Goal: Information Seeking & Learning: Find specific page/section

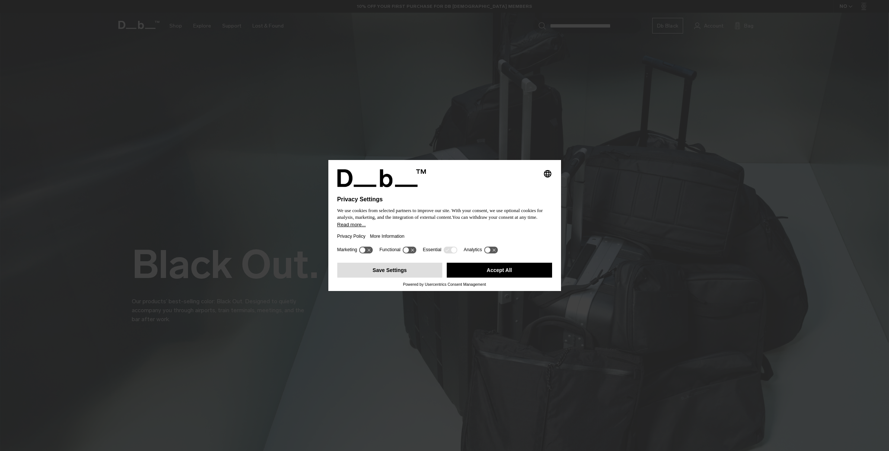
click at [405, 272] on button "Save Settings" at bounding box center [389, 270] width 105 height 15
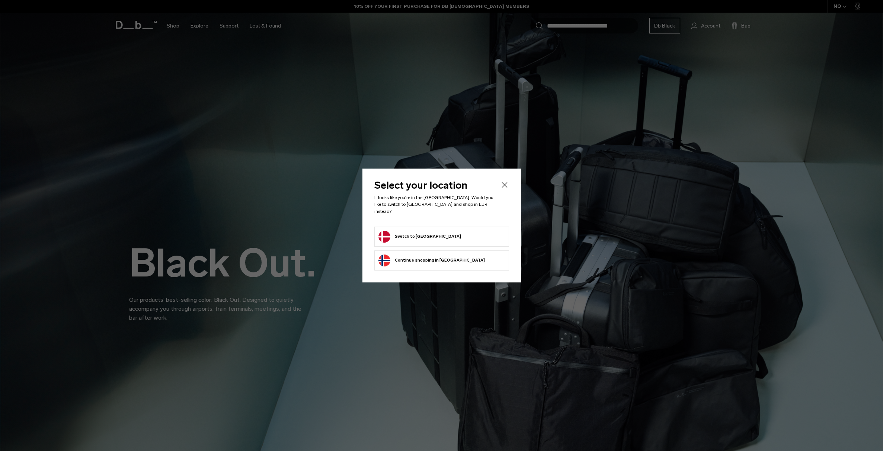
click at [411, 237] on button "Switch to Denmark" at bounding box center [419, 237] width 83 height 12
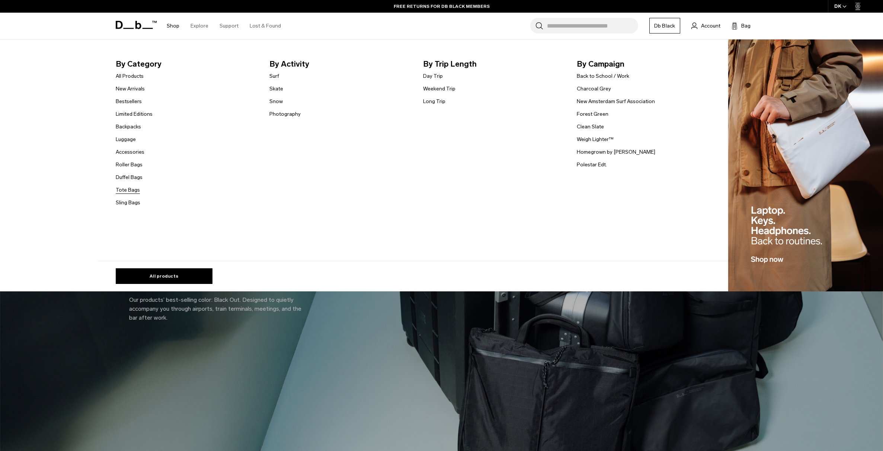
click at [136, 190] on link "Tote Bags" at bounding box center [128, 190] width 24 height 8
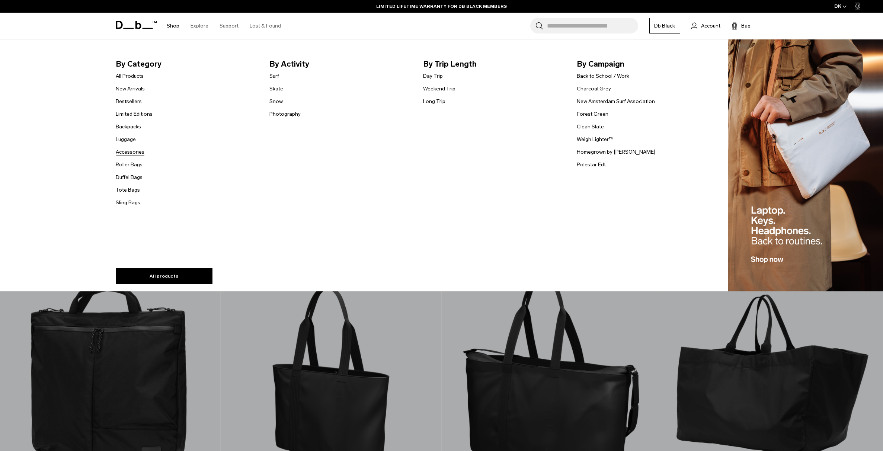
click at [139, 151] on link "Accessories" at bounding box center [130, 152] width 29 height 8
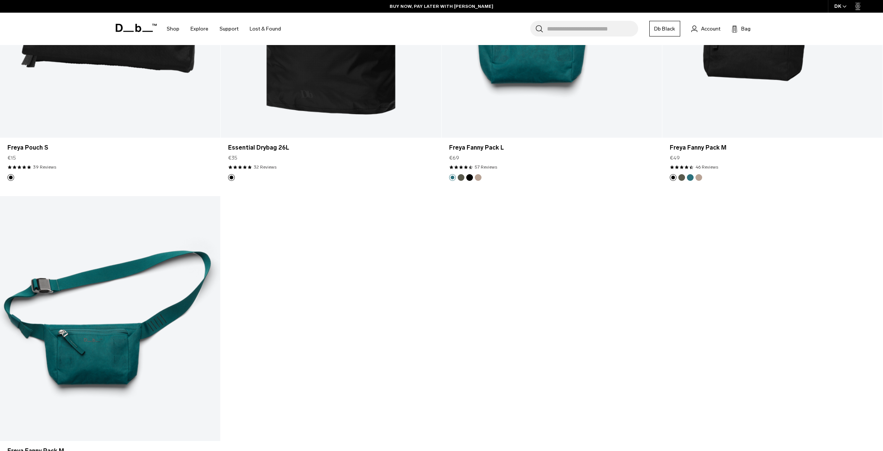
scroll to position [3088, 0]
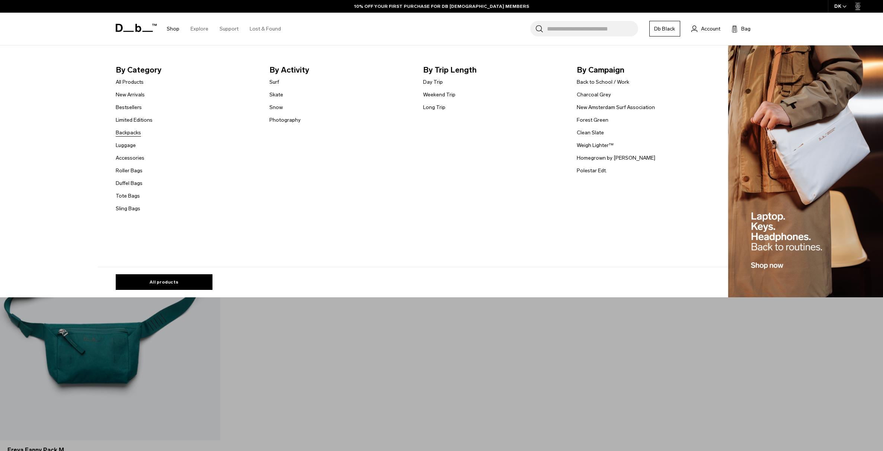
click at [136, 134] on link "Backpacks" at bounding box center [128, 133] width 25 height 8
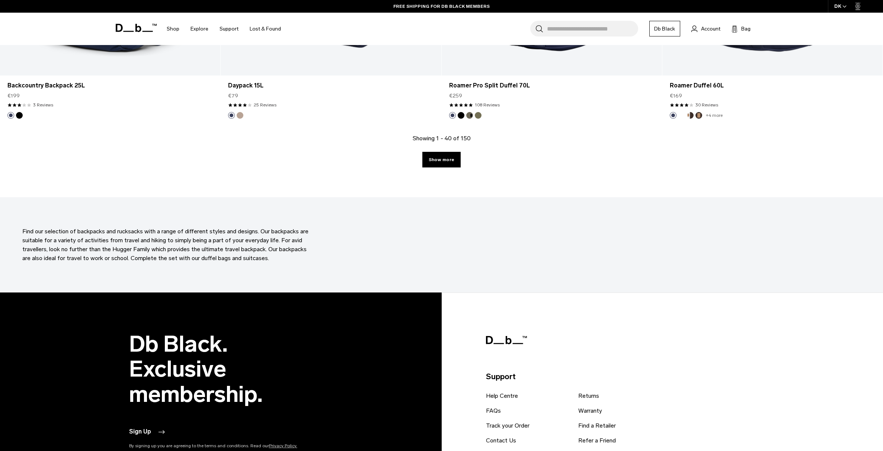
scroll to position [3126, 0]
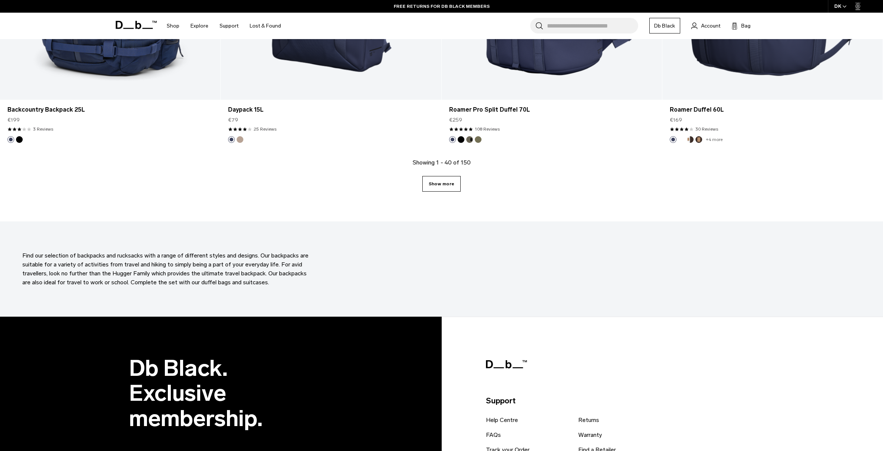
click at [449, 186] on link "Show more" at bounding box center [441, 184] width 38 height 16
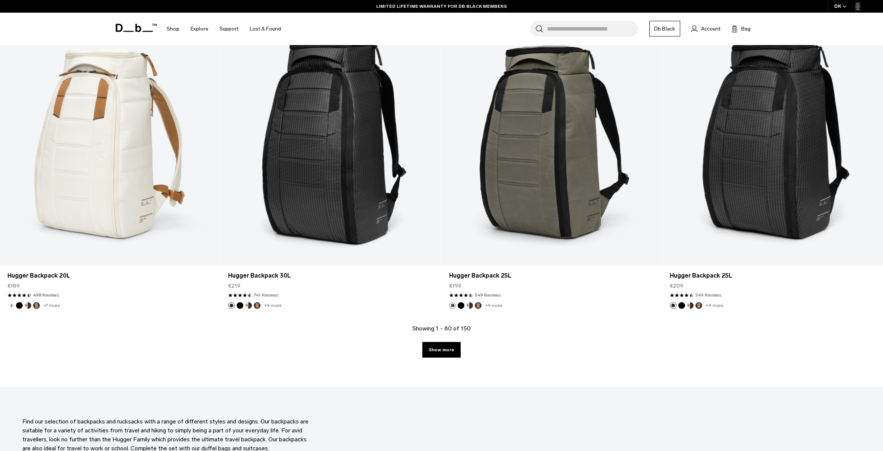
scroll to position [6043, 0]
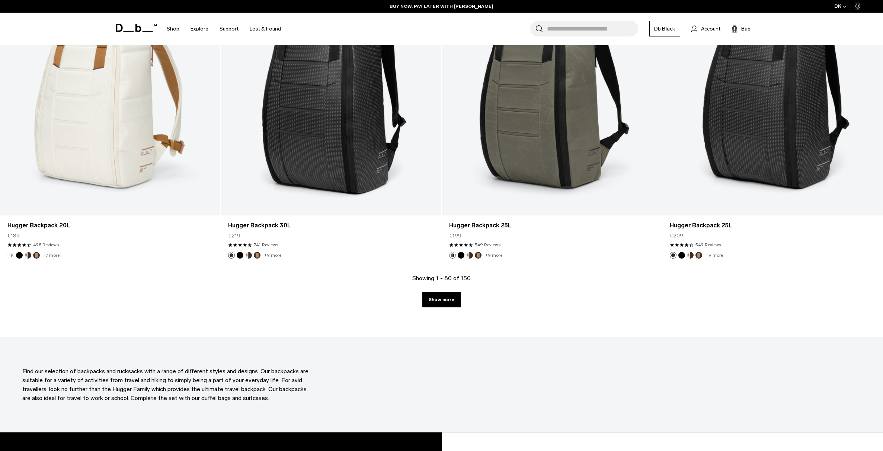
drag, startPoint x: 433, startPoint y: 300, endPoint x: 508, endPoint y: 298, distance: 74.8
click at [434, 300] on link "Show more" at bounding box center [441, 300] width 38 height 16
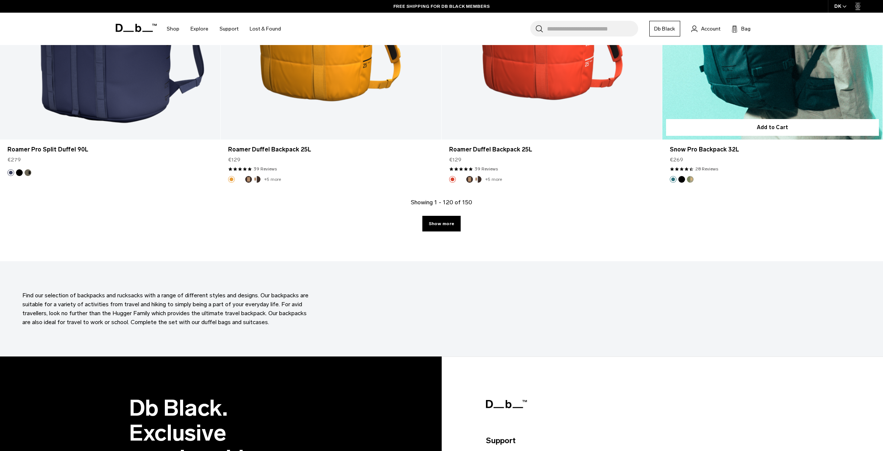
scroll to position [9131, 0]
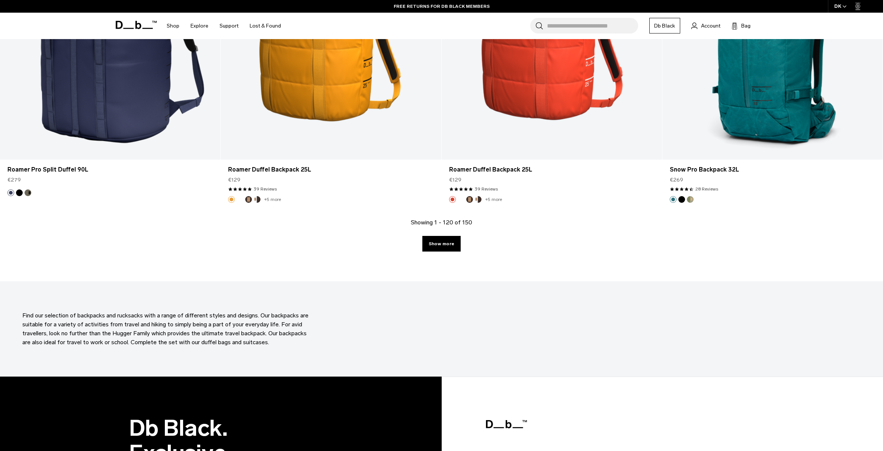
click at [454, 253] on div "Showing 1 - 120 of 150 Show more" at bounding box center [441, 249] width 883 height 63
click at [453, 245] on link "Show more" at bounding box center [441, 244] width 38 height 16
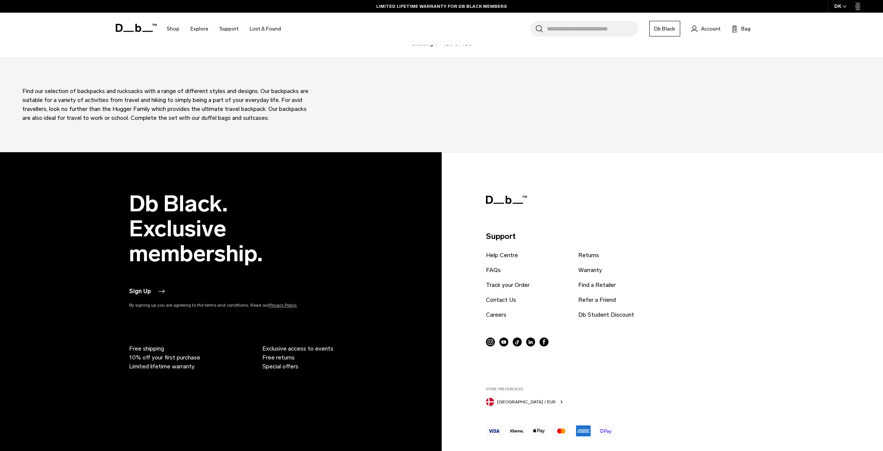
scroll to position [11769, 0]
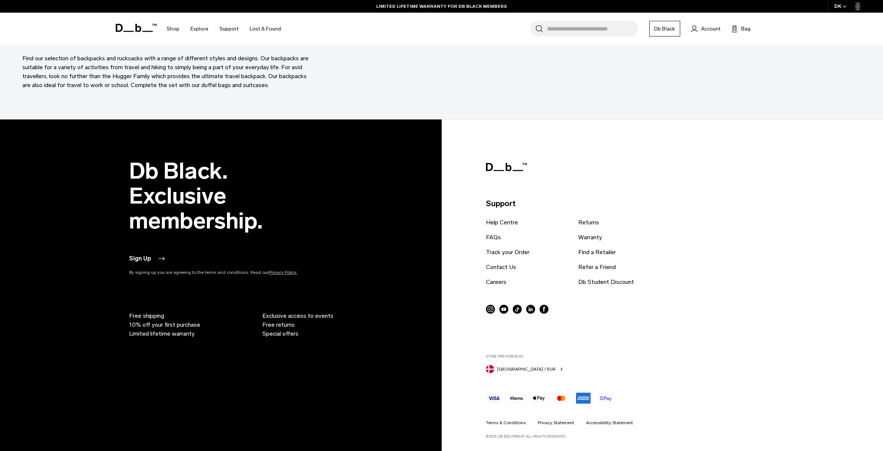
drag, startPoint x: 883, startPoint y: 435, endPoint x: 881, endPoint y: 415, distance: 20.2
click at [881, 415] on footer "Db Black. Exclusive membership. Sign Up By signing up you are agreeing to the t…" at bounding box center [441, 285] width 883 height 332
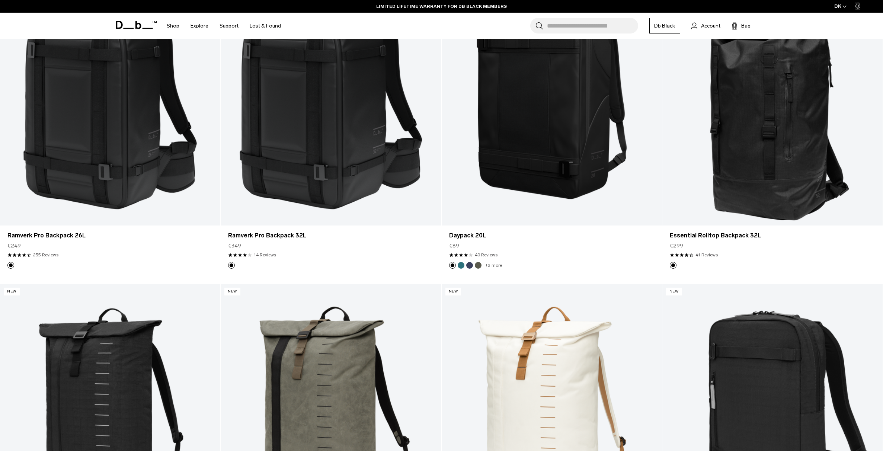
scroll to position [0, 0]
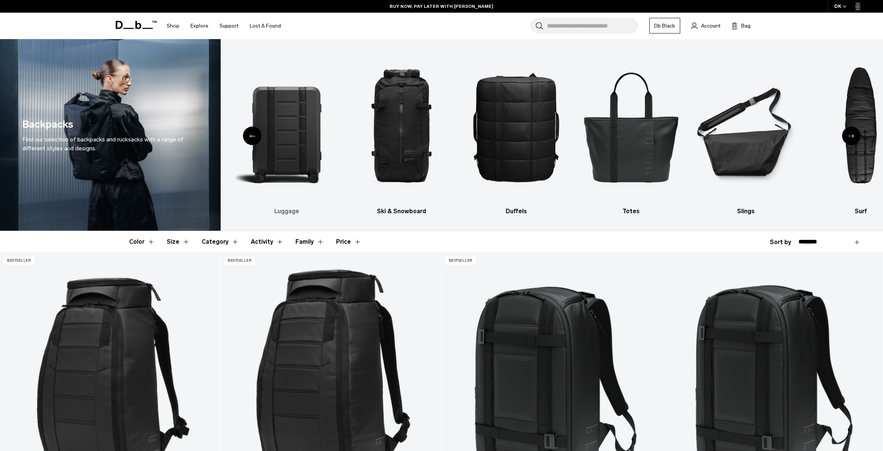
click at [303, 129] on img "2 / 10" at bounding box center [287, 126] width 102 height 153
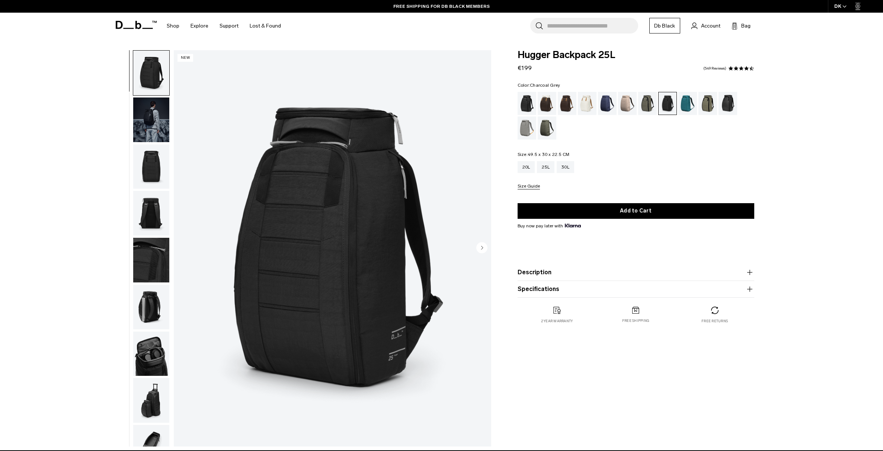
click at [160, 123] on img "button" at bounding box center [151, 119] width 36 height 45
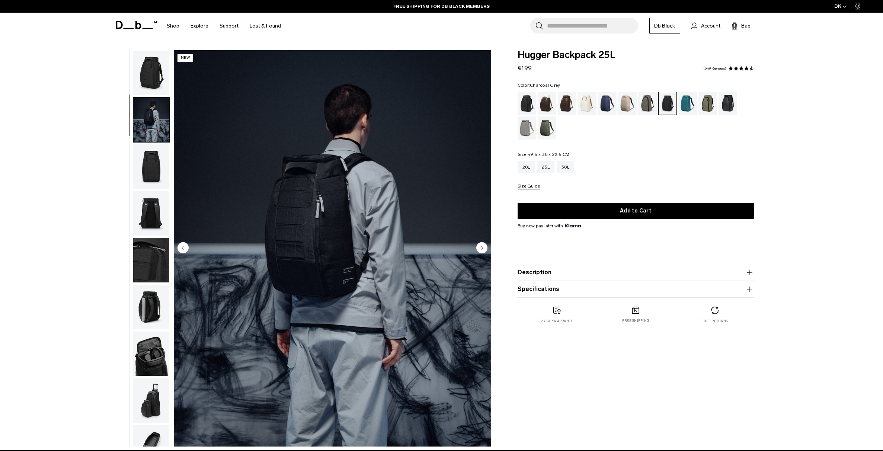
scroll to position [23, 0]
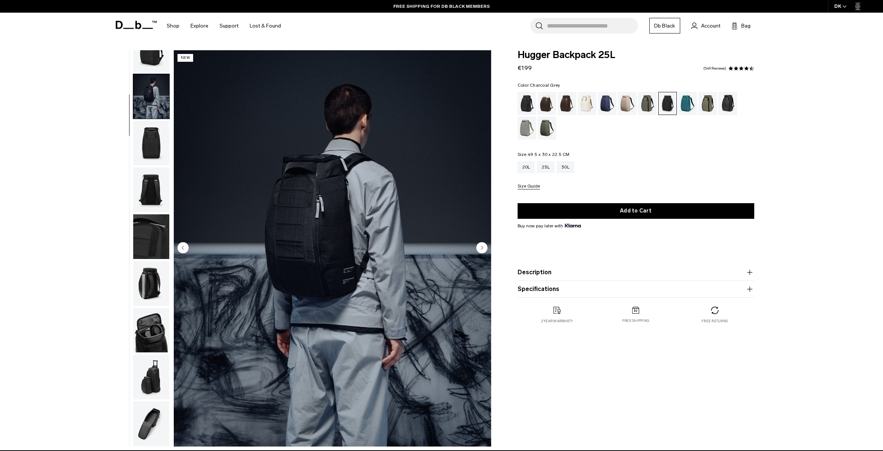
click at [144, 235] on img "button" at bounding box center [151, 236] width 36 height 45
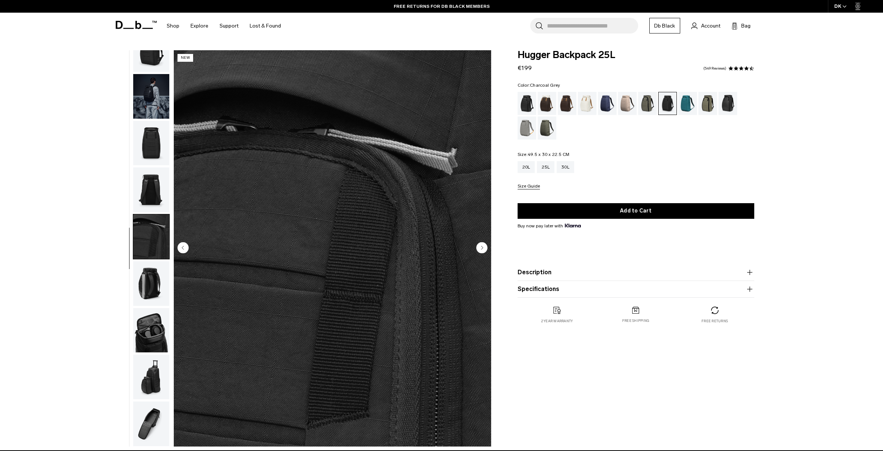
click at [139, 272] on img "button" at bounding box center [151, 283] width 36 height 45
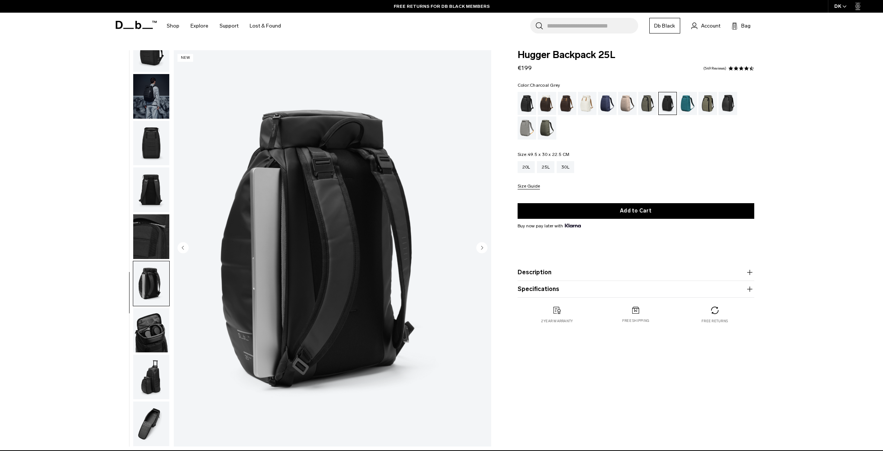
click at [147, 336] on img "button" at bounding box center [151, 330] width 36 height 45
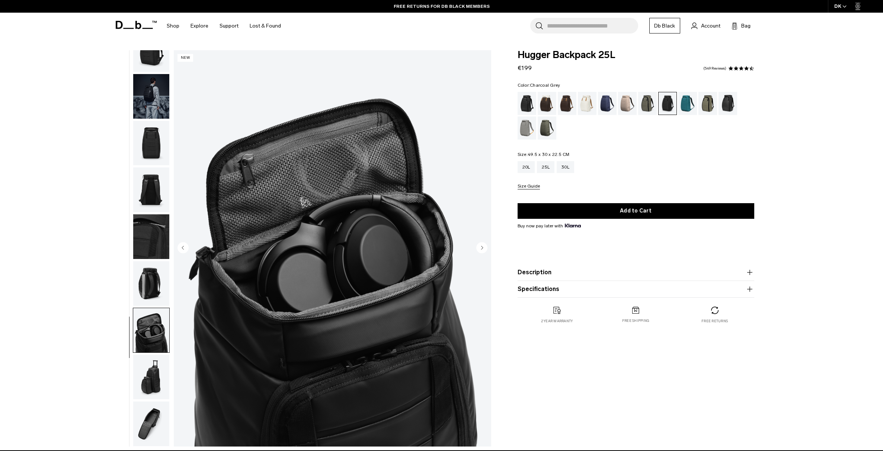
click at [148, 376] on img "button" at bounding box center [151, 377] width 36 height 45
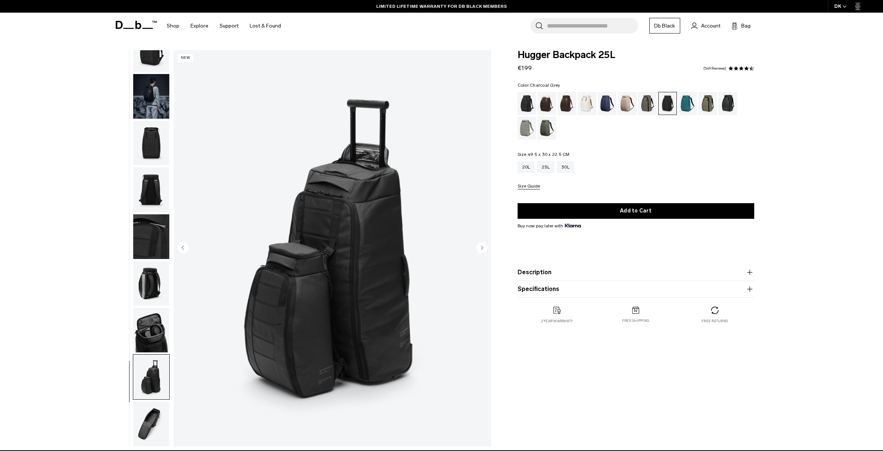
click at [154, 417] on img "button" at bounding box center [151, 423] width 36 height 45
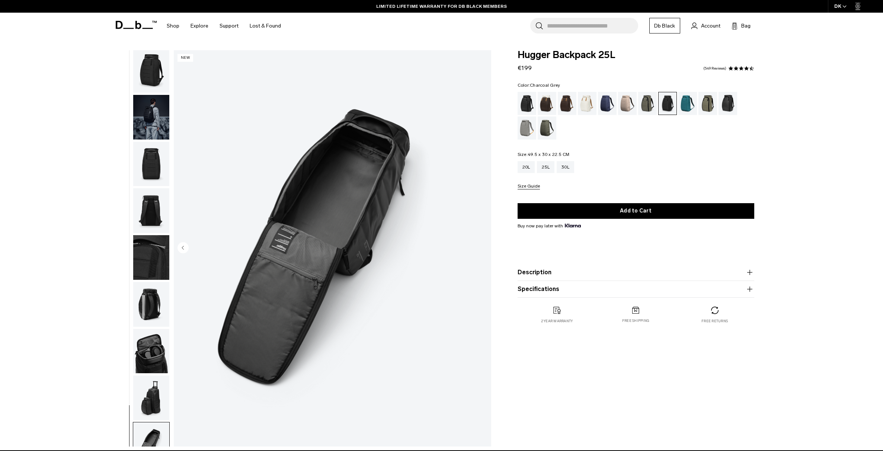
scroll to position [0, 0]
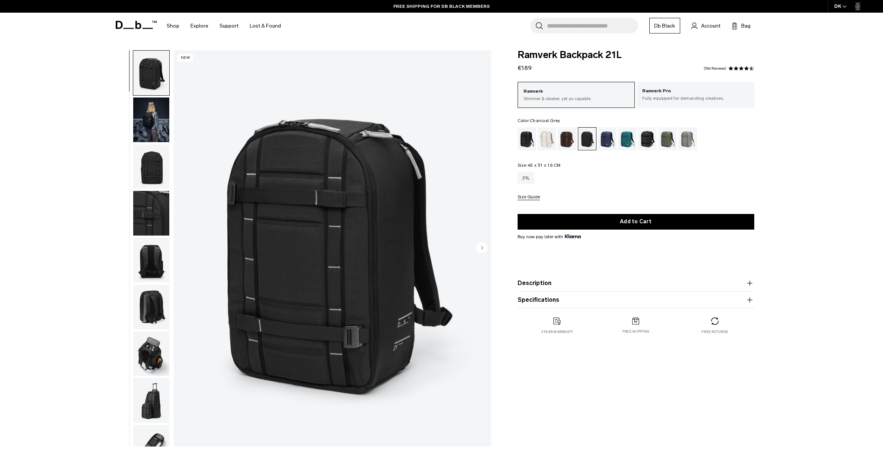
click at [157, 121] on img "button" at bounding box center [151, 119] width 36 height 45
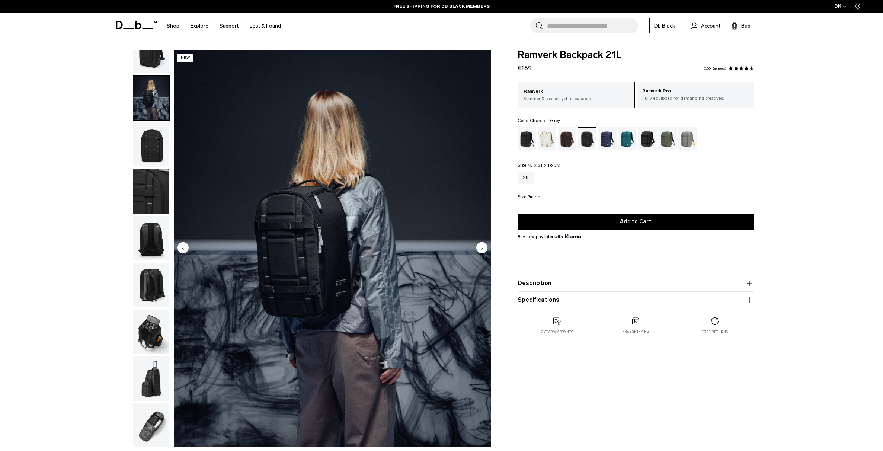
scroll to position [23, 0]
click at [150, 242] on img "button" at bounding box center [151, 236] width 36 height 45
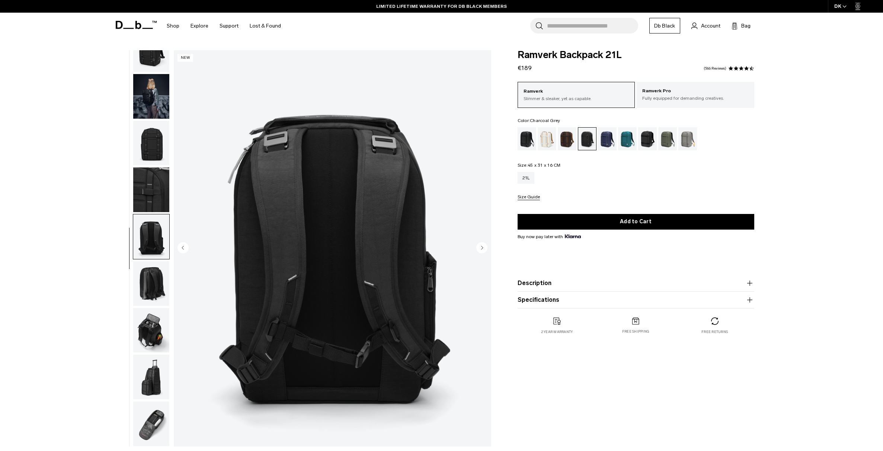
click at [153, 284] on img "button" at bounding box center [151, 283] width 36 height 45
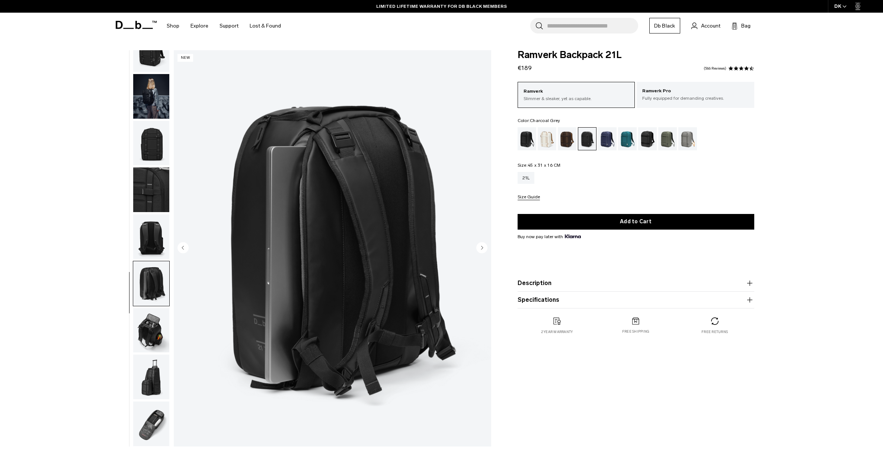
click at [151, 330] on img "button" at bounding box center [151, 330] width 36 height 45
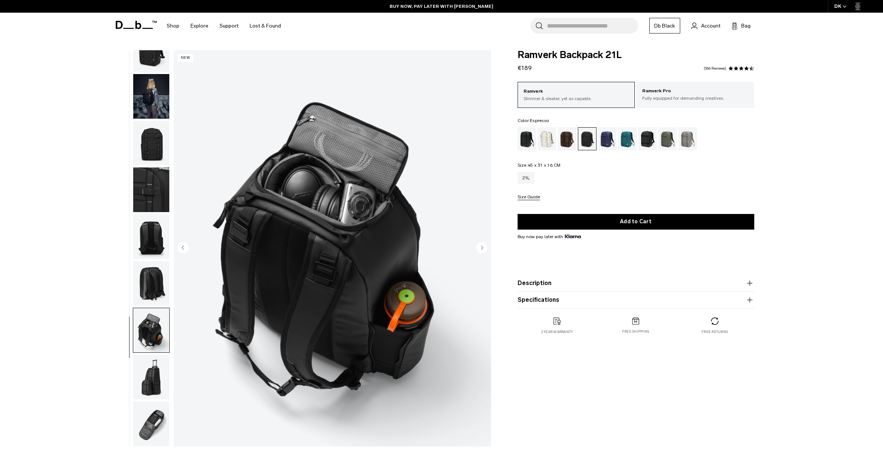
click at [567, 139] on div "Espresso" at bounding box center [567, 138] width 19 height 23
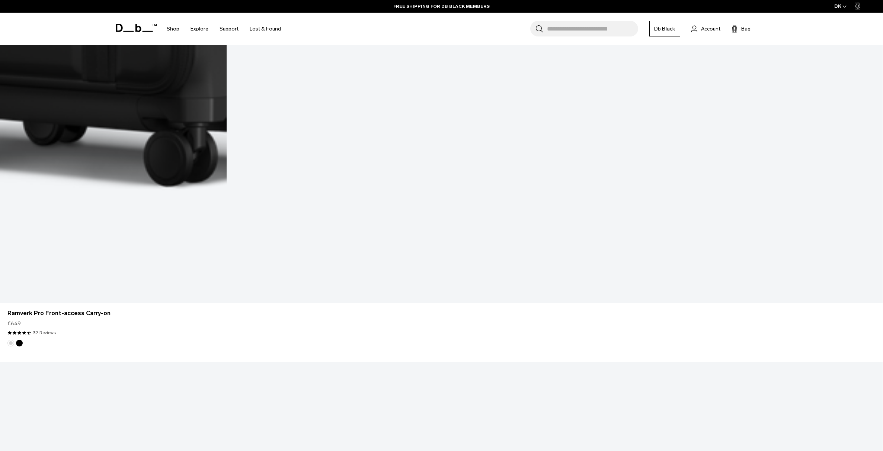
scroll to position [862, 0]
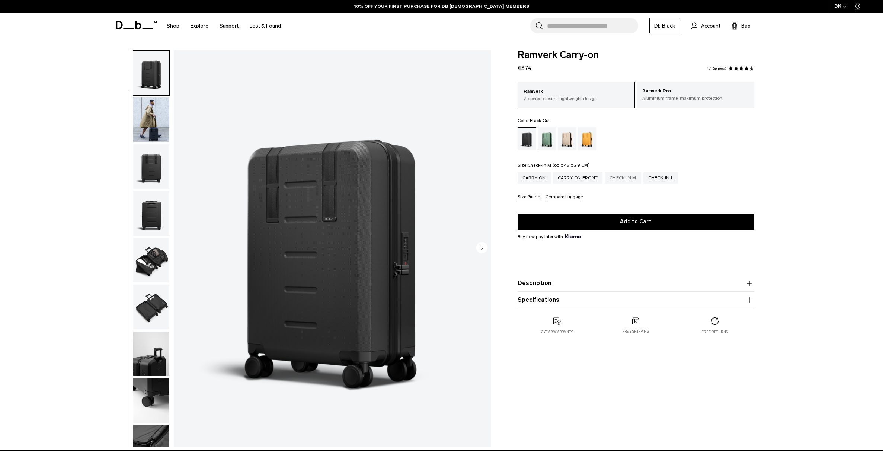
click at [624, 177] on div "Check-in M" at bounding box center [623, 178] width 36 height 12
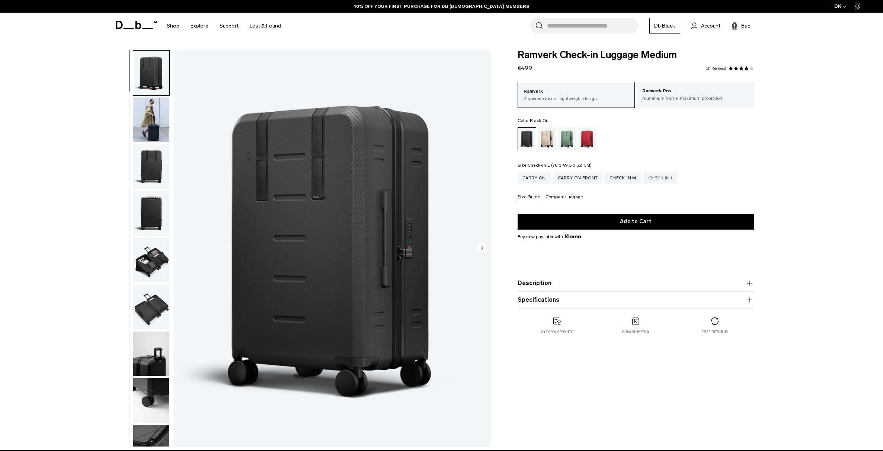
click at [665, 178] on div "Check-in L" at bounding box center [660, 178] width 35 height 12
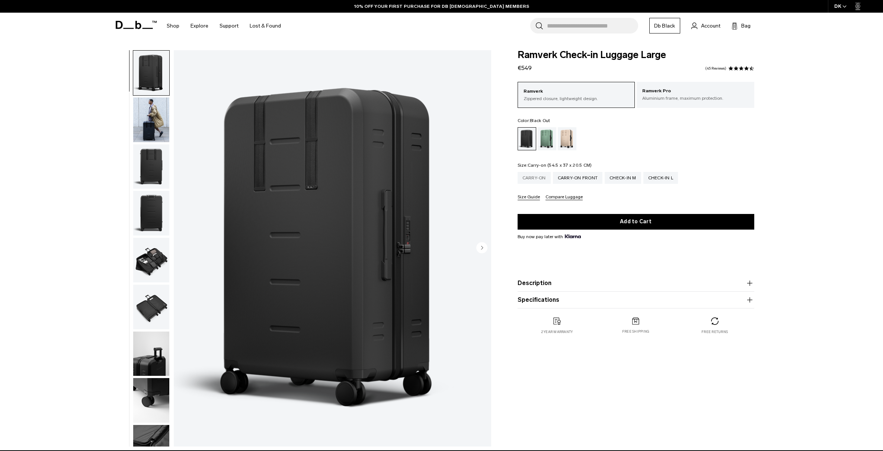
click at [533, 175] on div "Carry-on" at bounding box center [534, 178] width 33 height 12
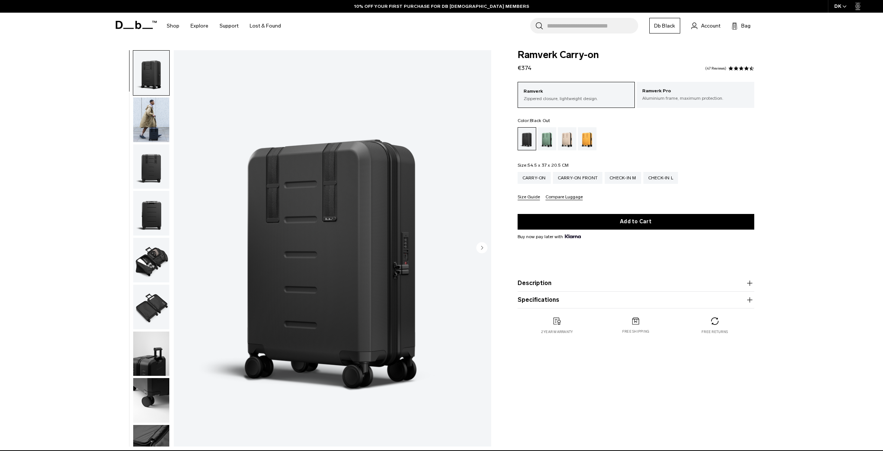
click at [149, 128] on img "button" at bounding box center [151, 119] width 36 height 45
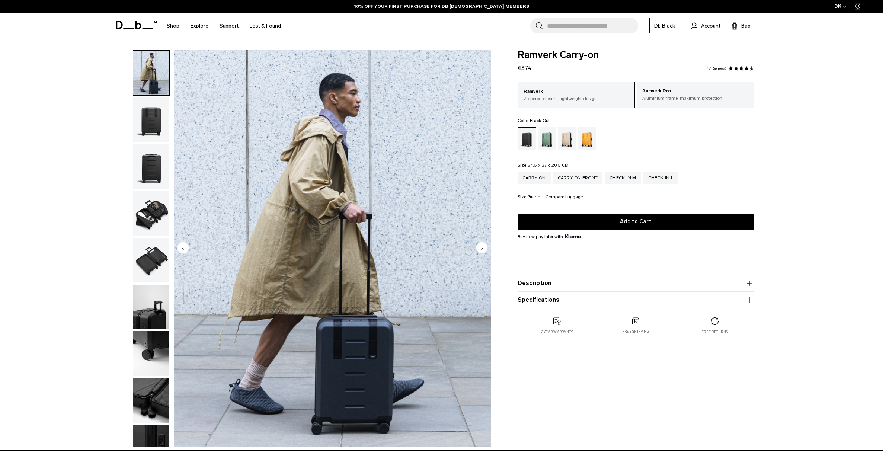
click at [150, 119] on img "button" at bounding box center [151, 119] width 36 height 45
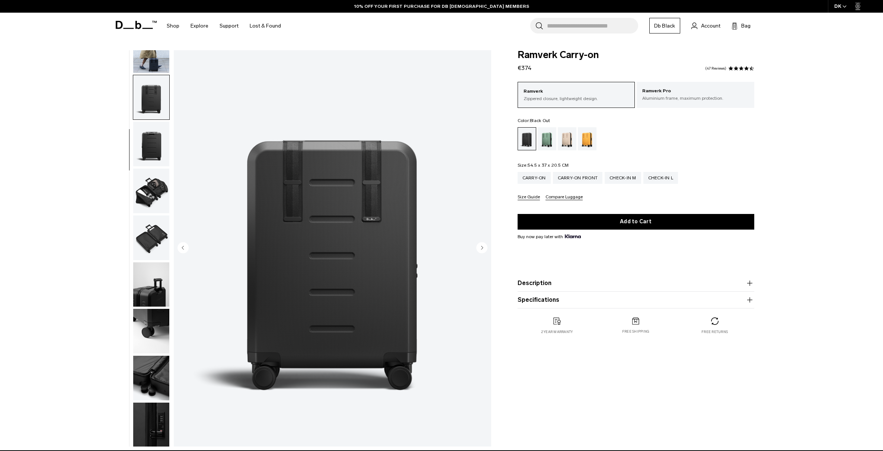
scroll to position [70, 0]
click at [153, 153] on img "button" at bounding box center [151, 143] width 36 height 45
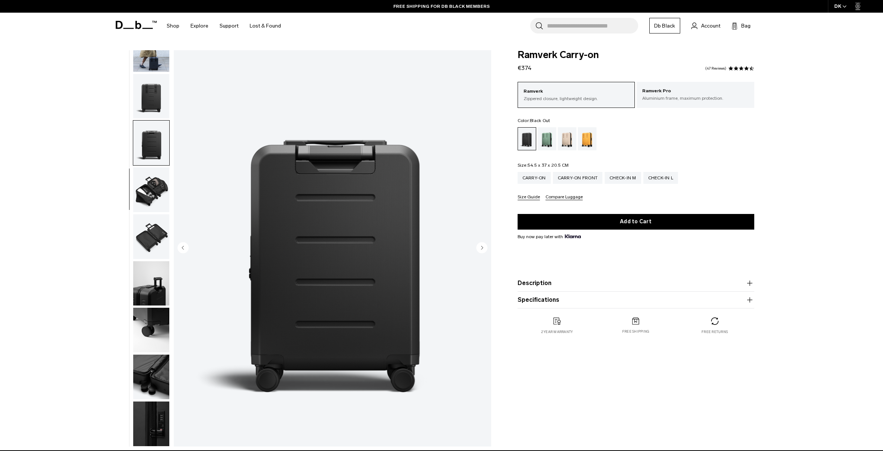
click at [153, 188] on img "button" at bounding box center [151, 189] width 36 height 45
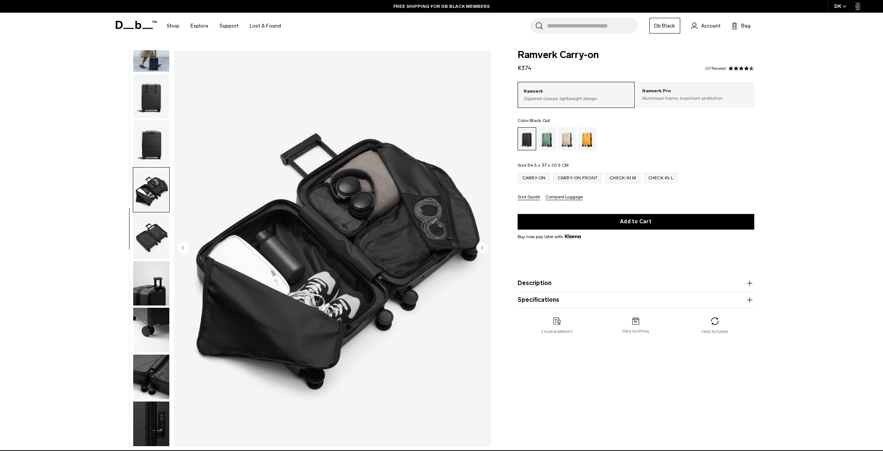
click at [148, 232] on img "button" at bounding box center [151, 236] width 36 height 45
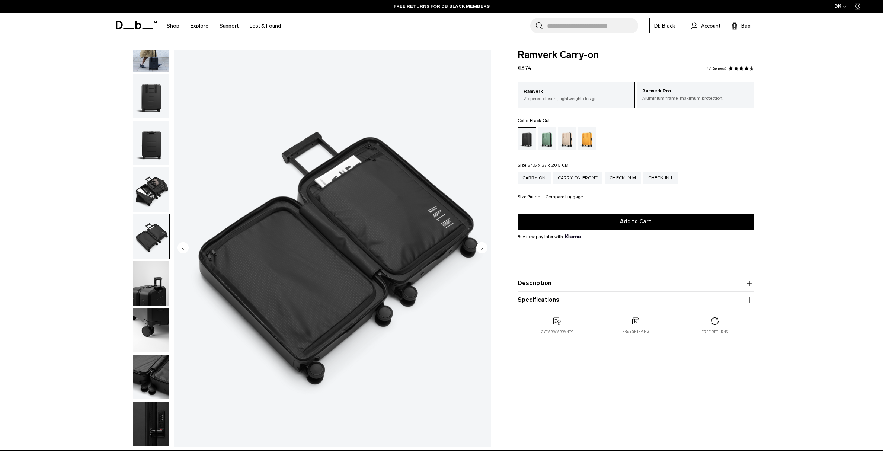
click at [150, 281] on img "button" at bounding box center [151, 283] width 36 height 45
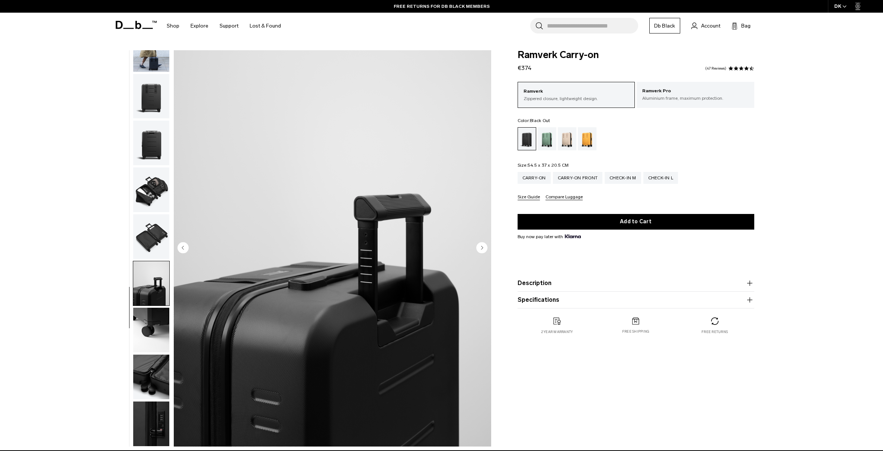
click at [153, 320] on img "button" at bounding box center [151, 330] width 36 height 45
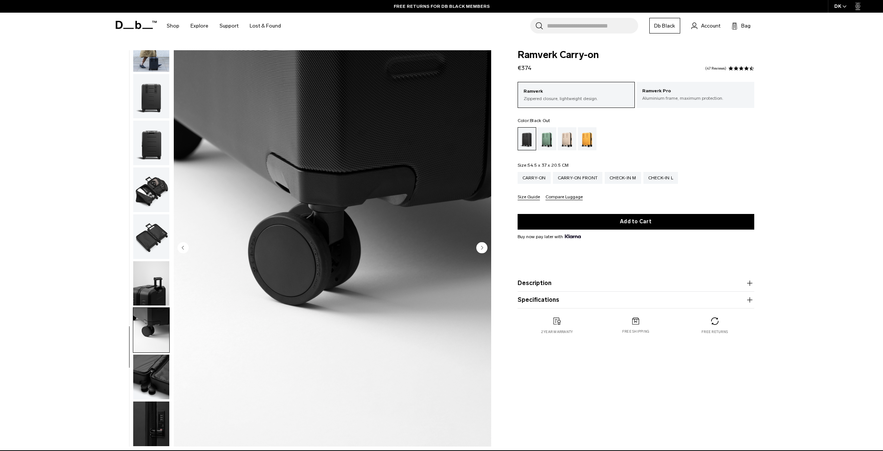
click at [146, 372] on img "button" at bounding box center [151, 377] width 36 height 45
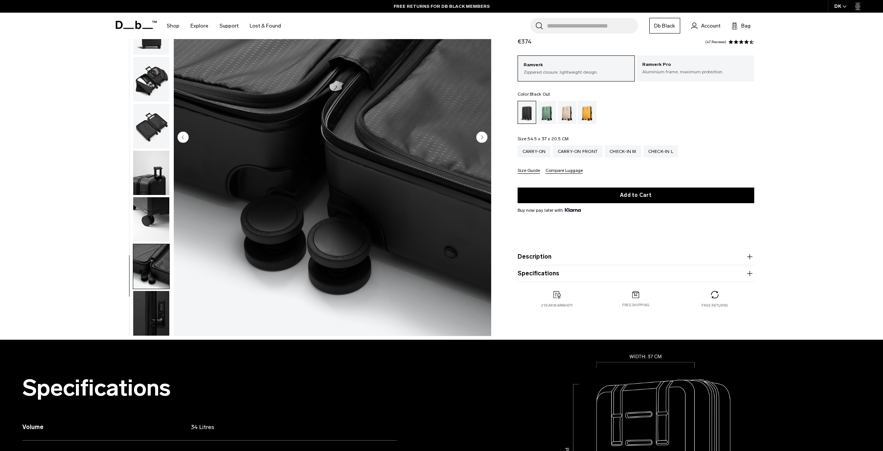
scroll to position [112, 0]
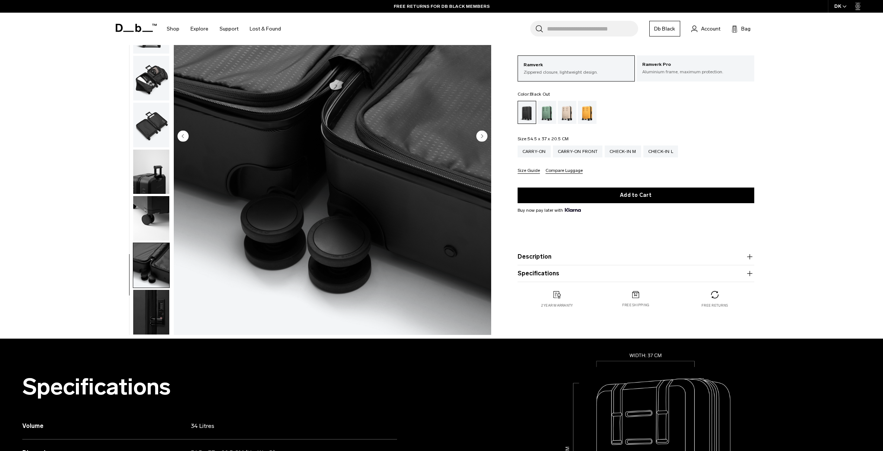
click at [153, 317] on img "button" at bounding box center [151, 312] width 36 height 45
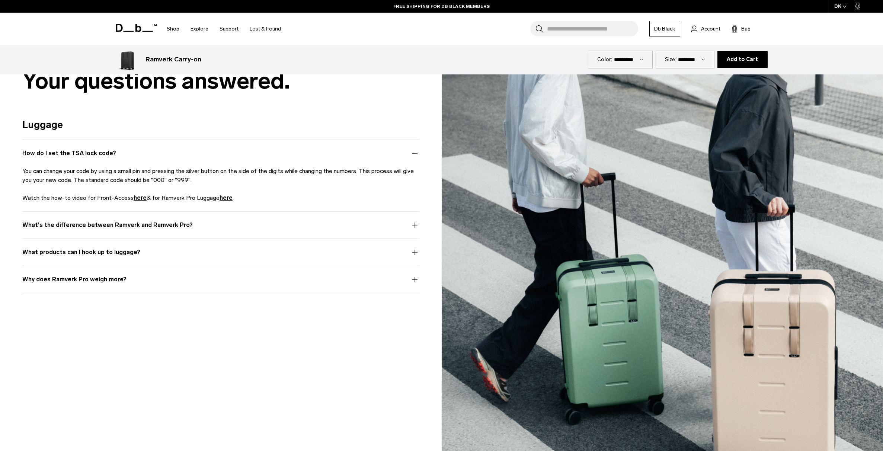
scroll to position [1935, 0]
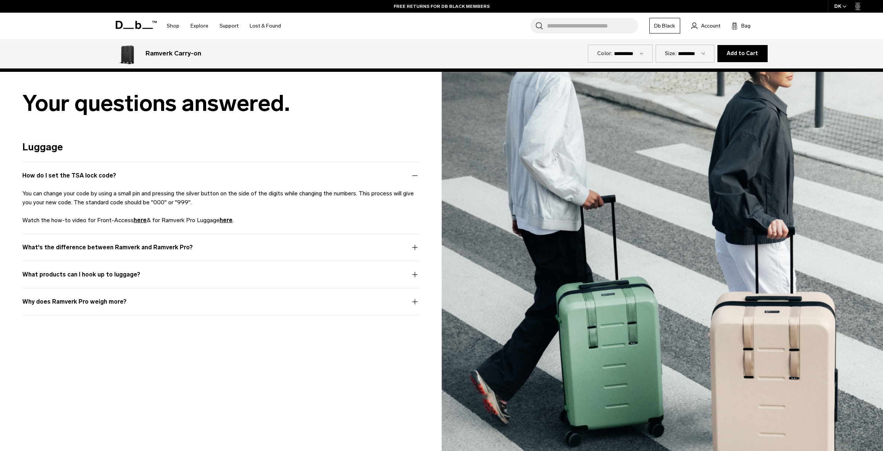
click at [416, 246] on button "What's the difference between Ramverk and Ramverk Pro?" at bounding box center [220, 252] width 397 height 18
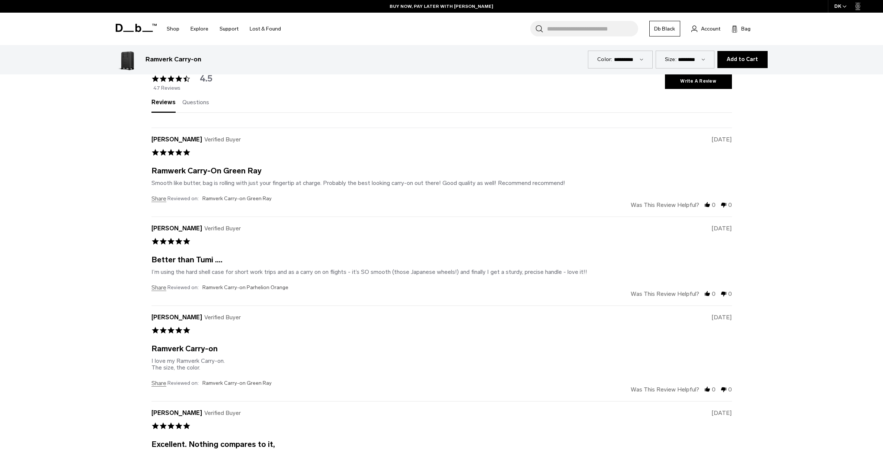
scroll to position [2971, 0]
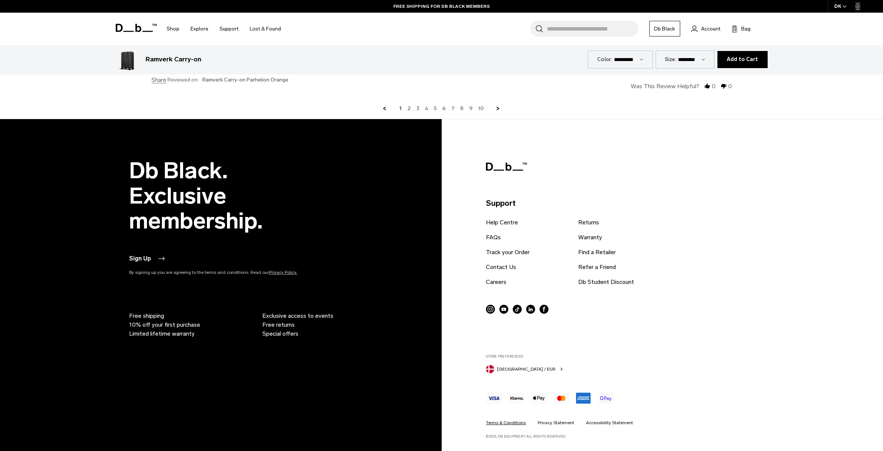
click at [517, 421] on link "Terms & Conditions" at bounding box center [506, 422] width 40 height 7
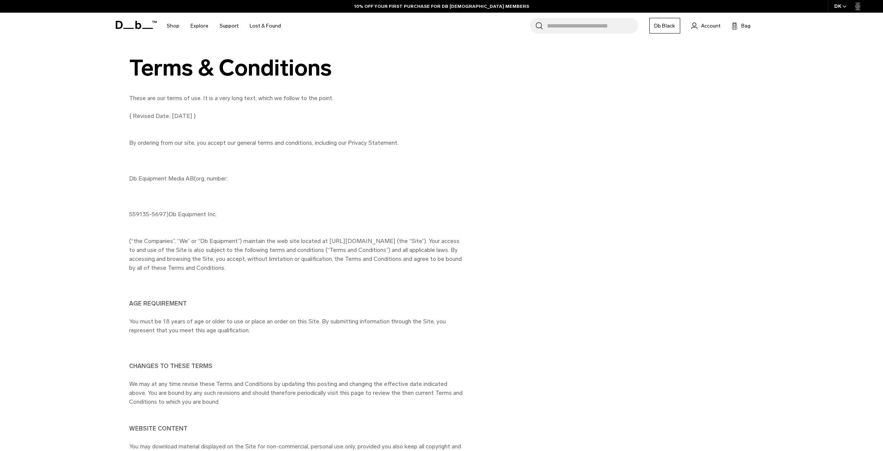
scroll to position [186, 0]
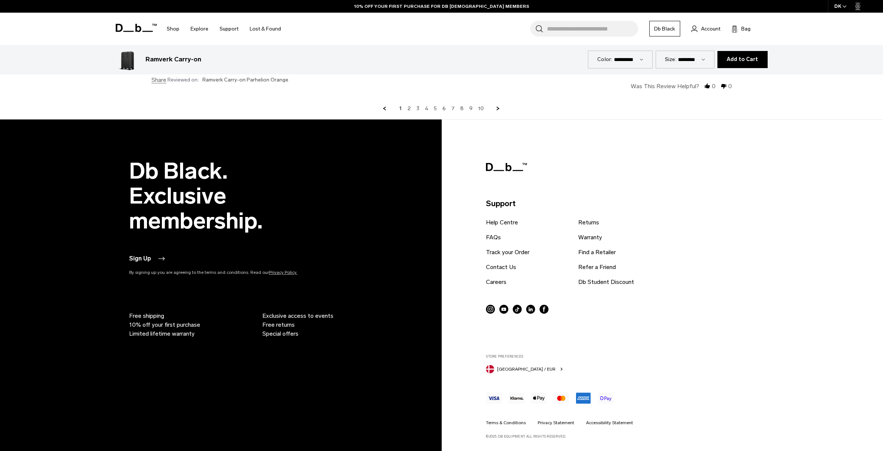
scroll to position [2923, 0]
click at [496, 238] on link "FAQs" at bounding box center [493, 237] width 15 height 9
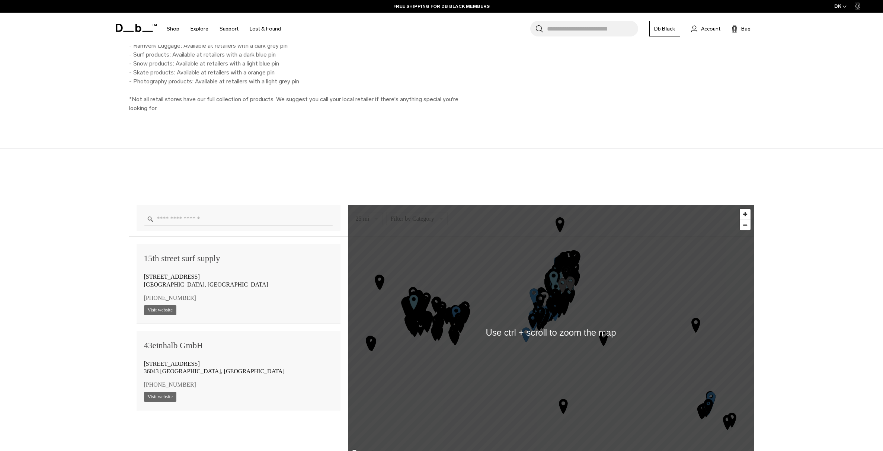
scroll to position [595, 0]
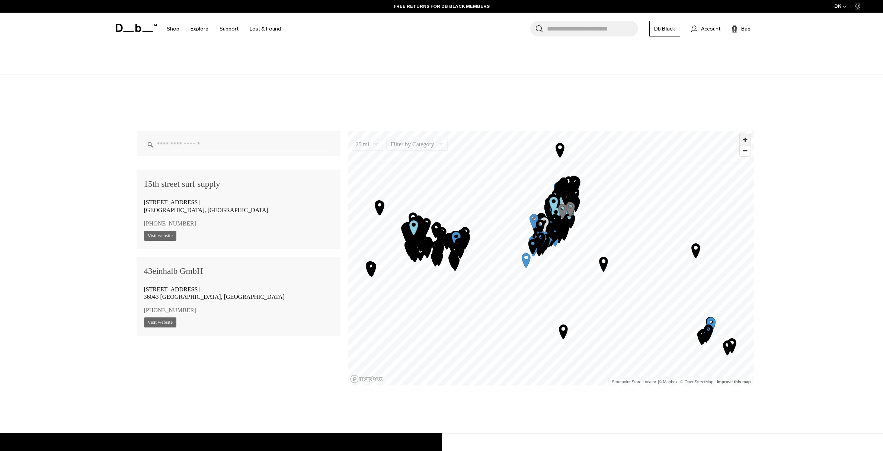
click at [749, 139] on span "Zoom in" at bounding box center [745, 139] width 11 height 11
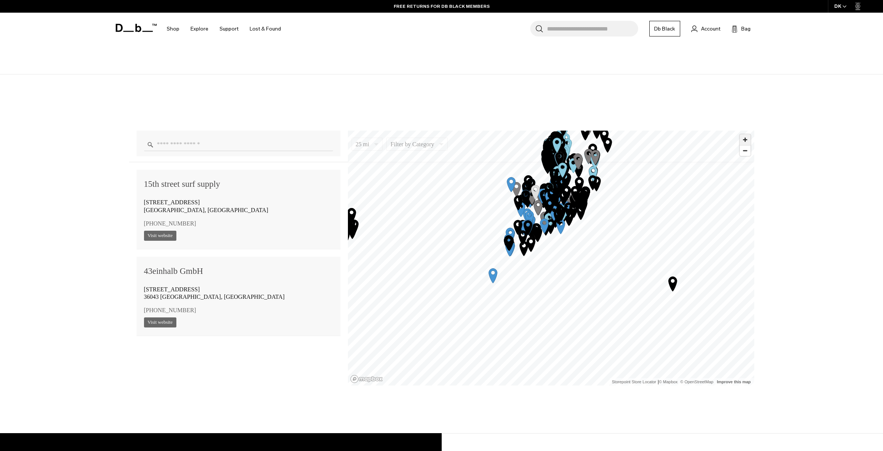
click at [749, 139] on span "Zoom in" at bounding box center [745, 139] width 11 height 11
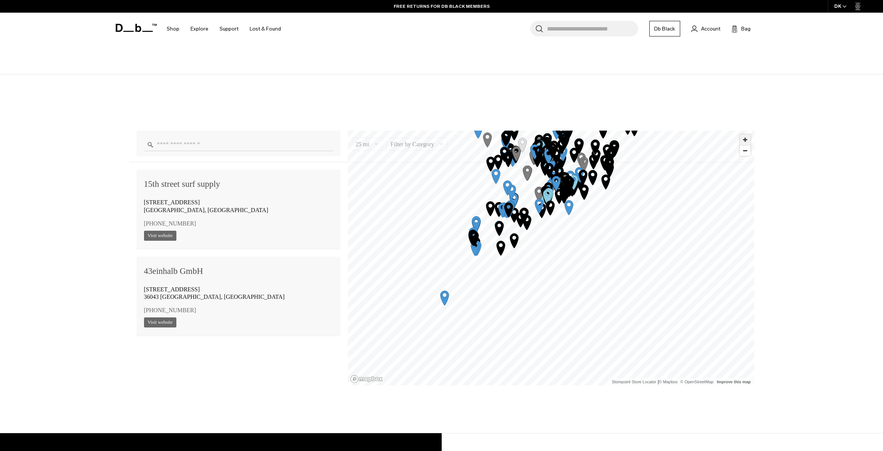
click at [746, 139] on span "Zoom in" at bounding box center [745, 139] width 11 height 11
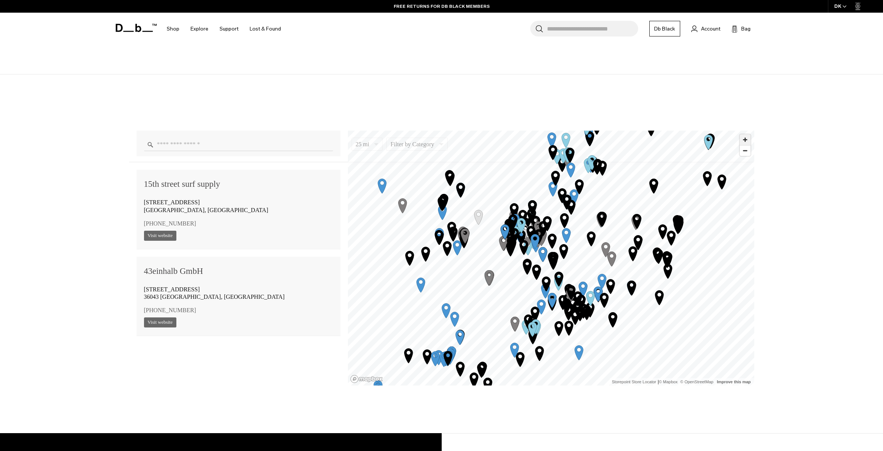
click at [746, 139] on span "Zoom in" at bounding box center [745, 139] width 11 height 11
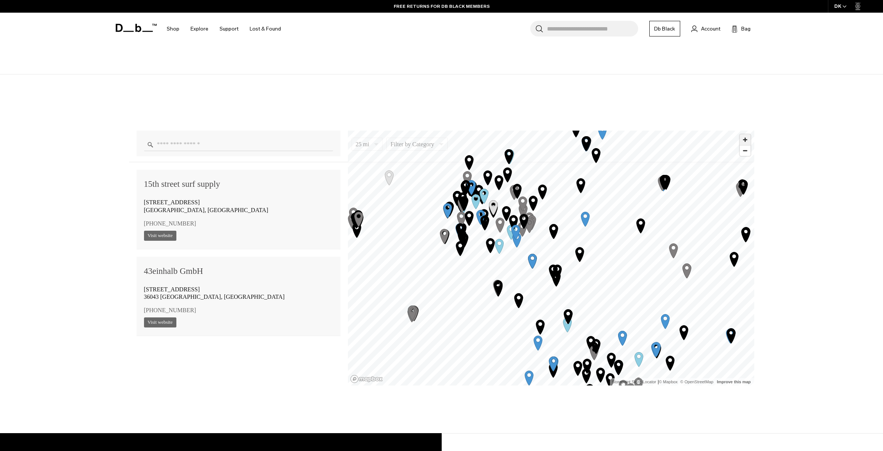
click at [746, 139] on span "Zoom in" at bounding box center [745, 139] width 11 height 11
click at [745, 139] on span "Zoom in" at bounding box center [745, 139] width 11 height 11
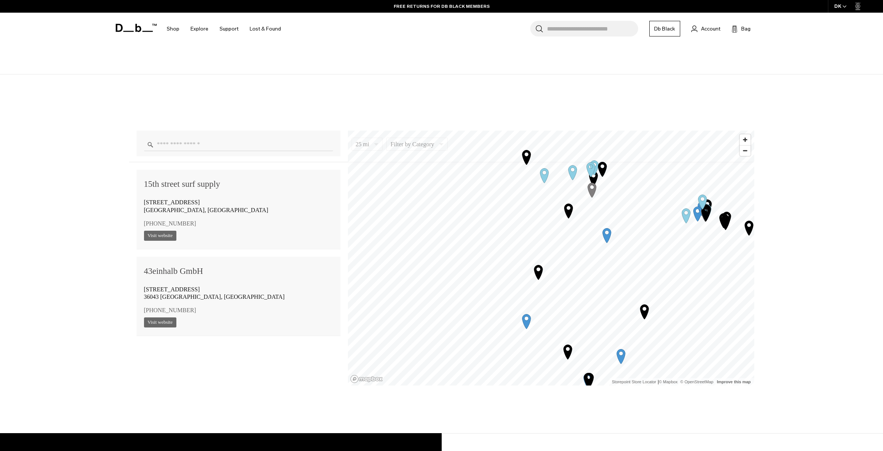
click at [607, 387] on div "25 mi 5 10 25 50 100 Filter by Category Photo Skate Snow Luggage Surf 15th stre…" at bounding box center [441, 253] width 883 height 359
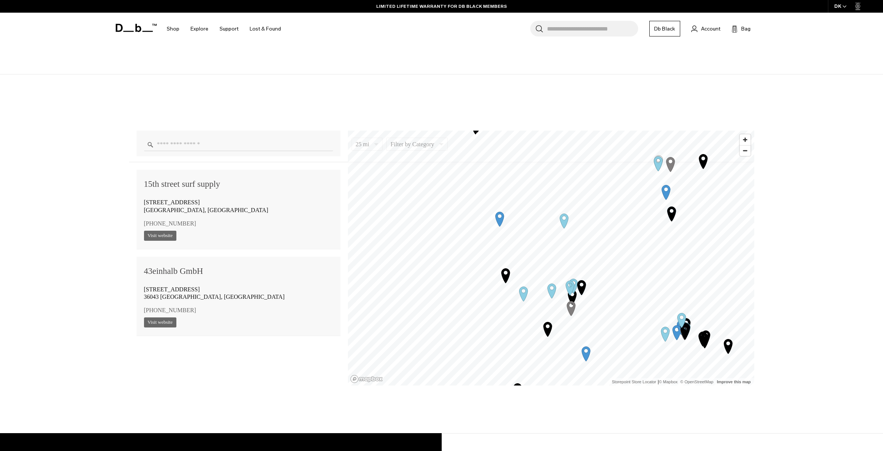
click at [564, 218] on icon "Map marker" at bounding box center [564, 220] width 19 height 19
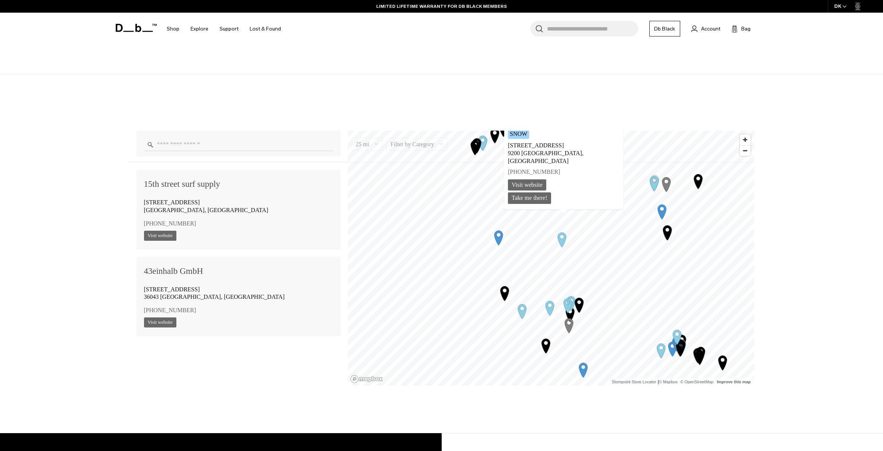
scroll to position [64434, 0]
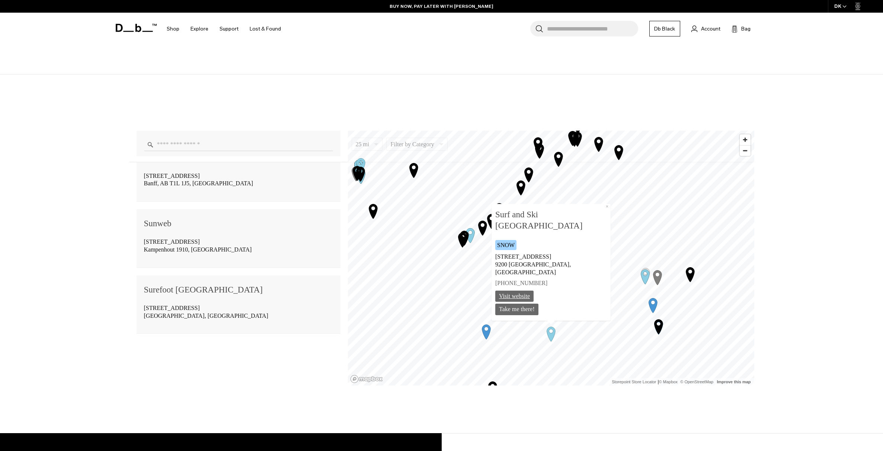
click at [534, 297] on link "Visit website" at bounding box center [514, 297] width 38 height 12
click at [603, 210] on button "×" at bounding box center [606, 207] width 7 height 6
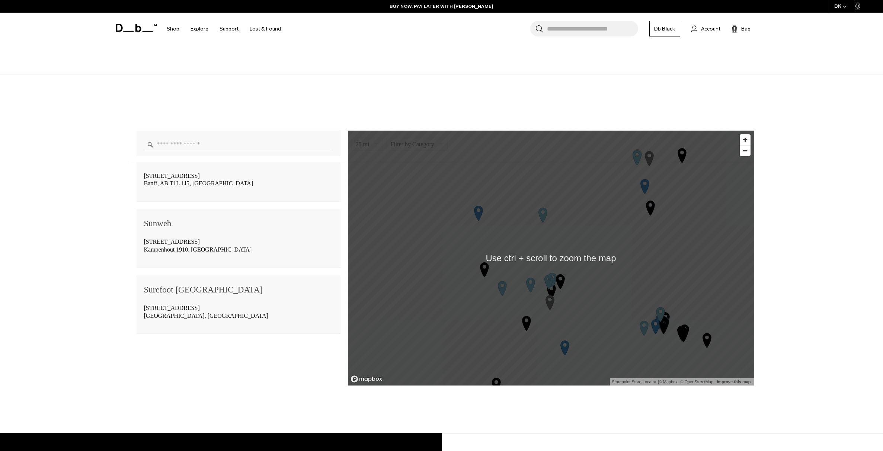
scroll to position [447, 0]
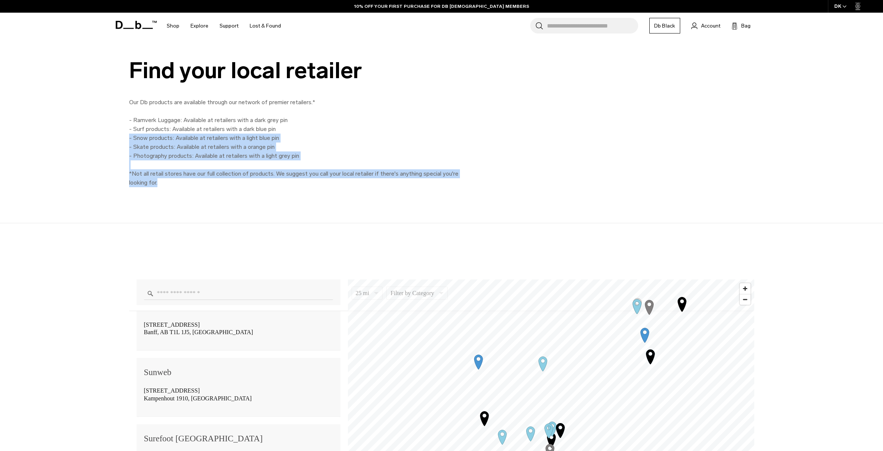
drag, startPoint x: 622, startPoint y: 187, endPoint x: 622, endPoint y: 134, distance: 53.2
click at [622, 134] on div "Find your local retailer Our Db products are available through our network of p…" at bounding box center [441, 122] width 883 height 201
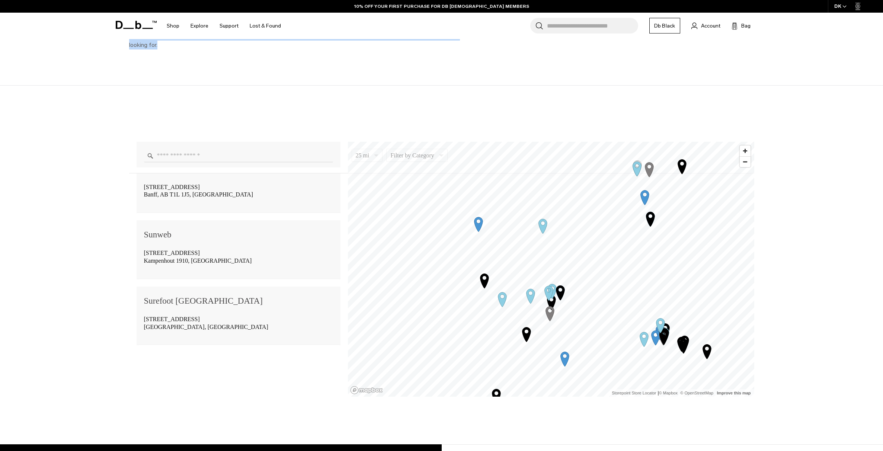
scroll to position [595, 0]
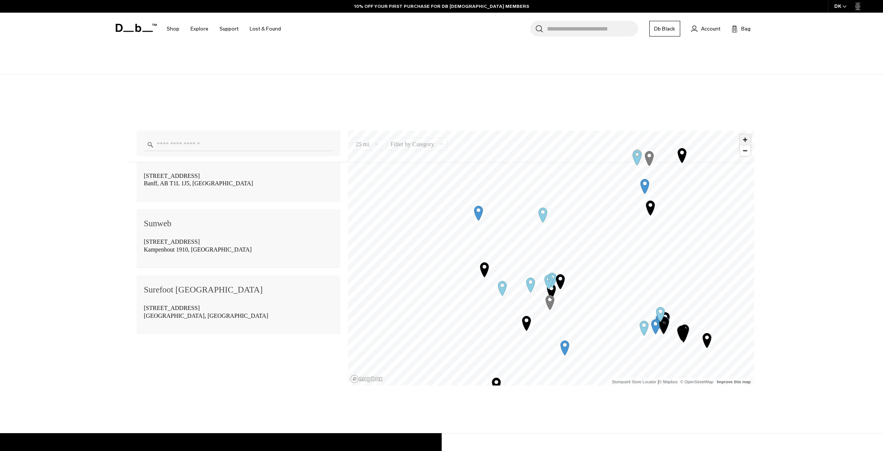
click at [744, 143] on span "Zoom in" at bounding box center [745, 139] width 11 height 11
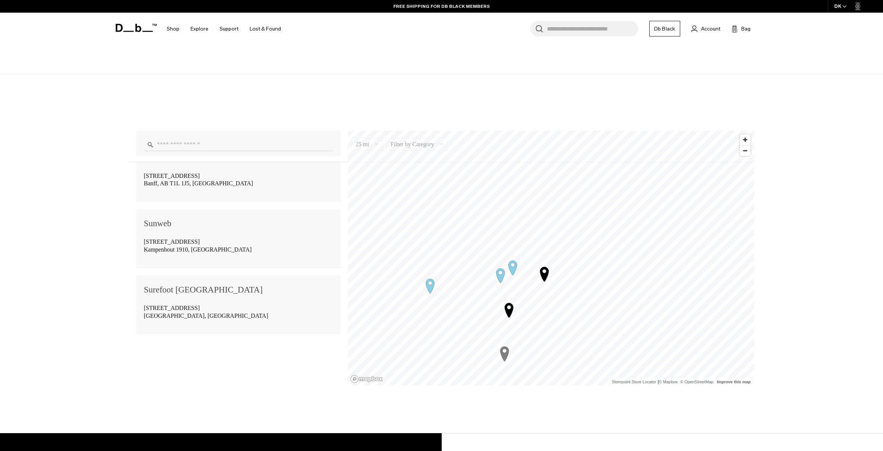
click at [510, 269] on icon "Map marker" at bounding box center [512, 268] width 9 height 15
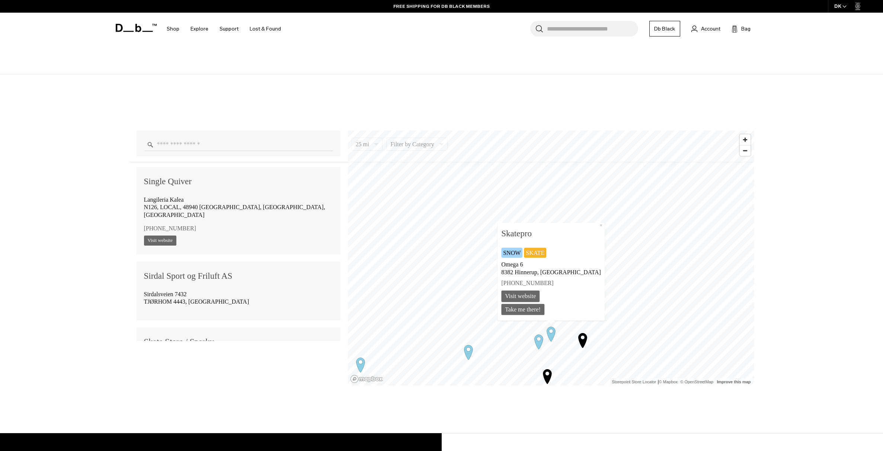
click at [584, 338] on icon "Map marker" at bounding box center [582, 340] width 19 height 19
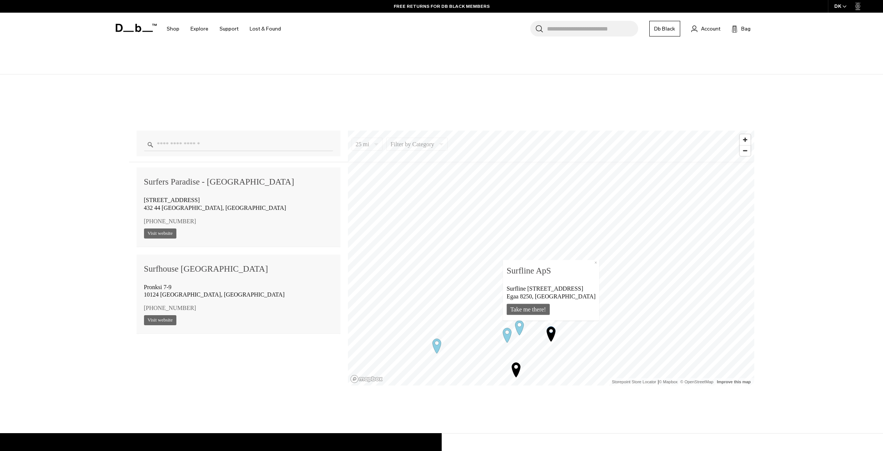
click at [515, 370] on icon "Map marker" at bounding box center [516, 370] width 9 height 15
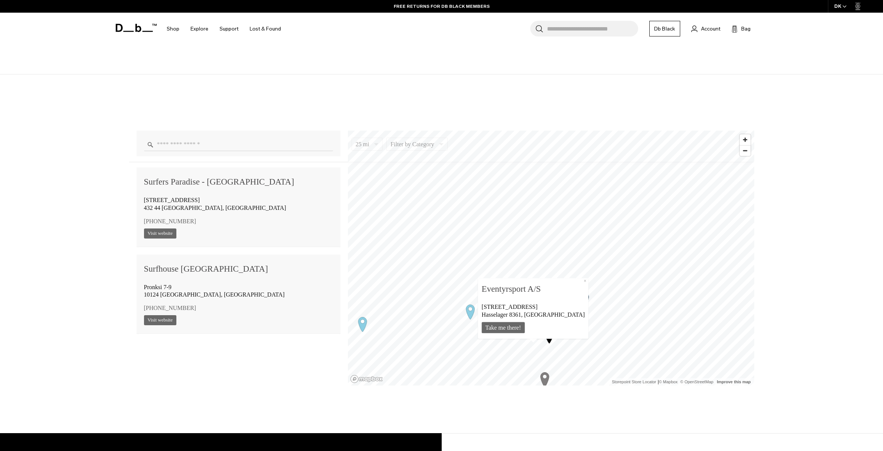
scroll to position [20753, 0]
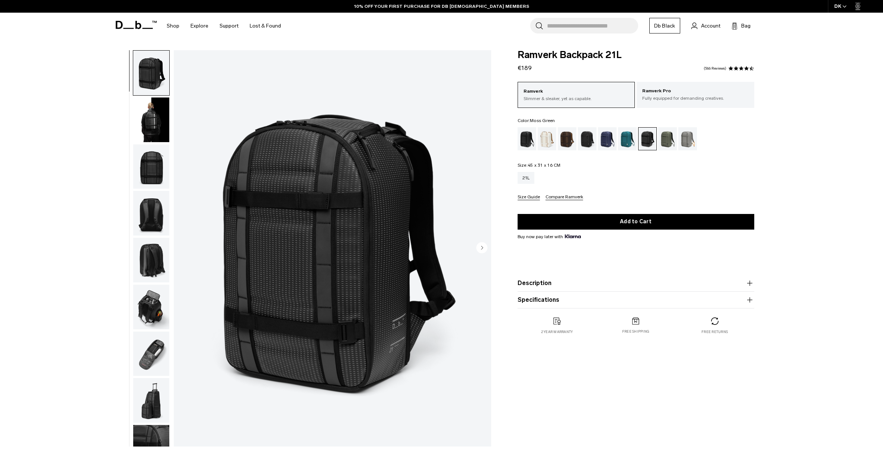
click at [663, 139] on div "Moss Green" at bounding box center [667, 138] width 19 height 23
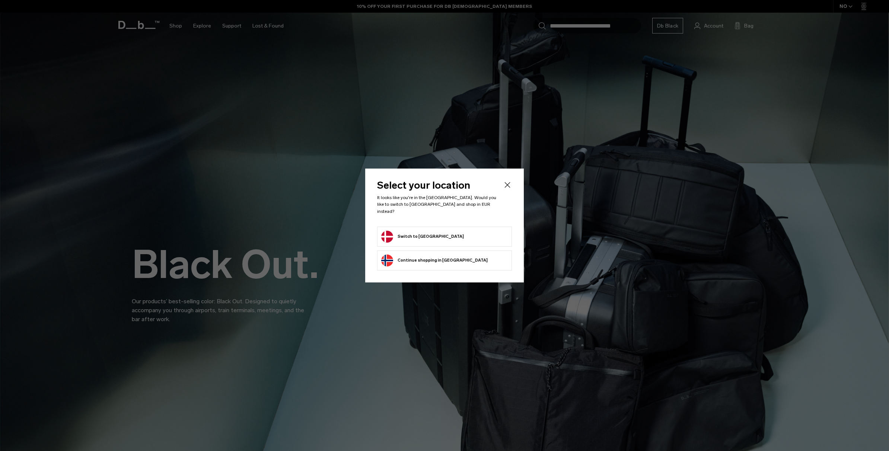
click at [414, 232] on button "Switch to Denmark" at bounding box center [422, 237] width 83 height 12
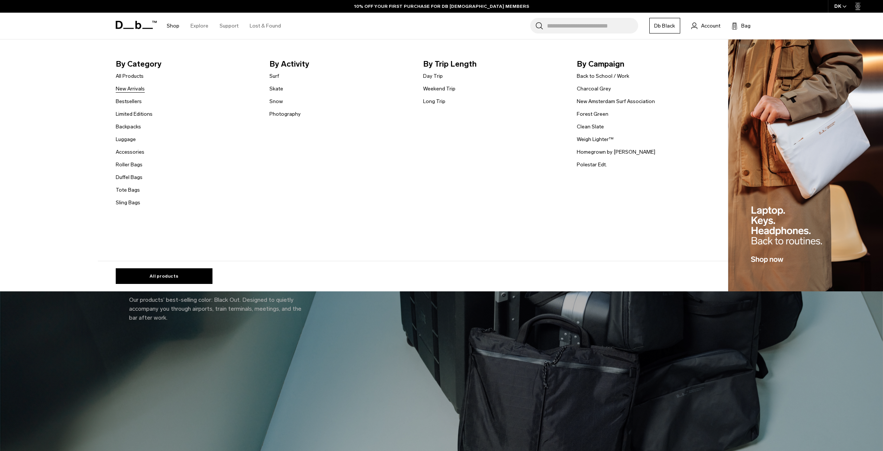
click at [134, 90] on link "New Arrivals" at bounding box center [130, 89] width 29 height 8
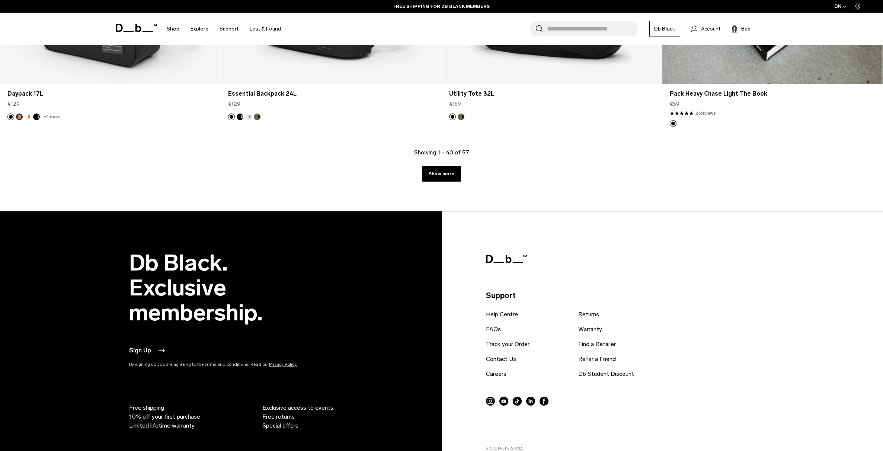
scroll to position [3163, 0]
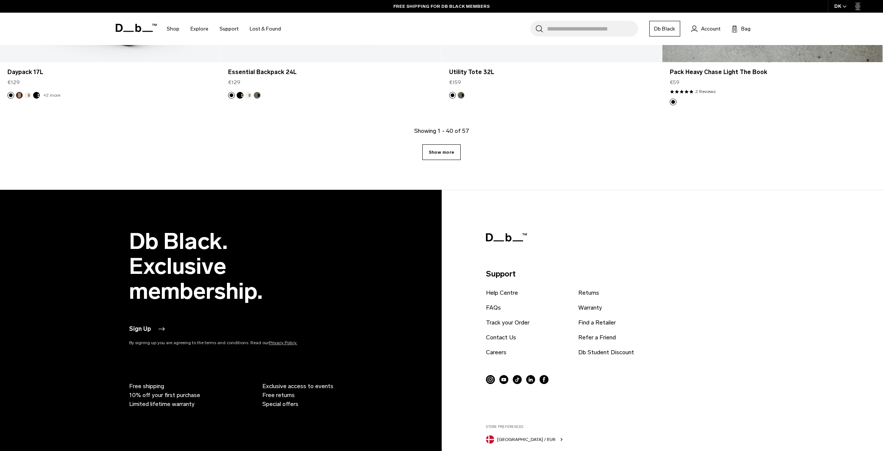
click at [446, 154] on link "Show more" at bounding box center [441, 152] width 38 height 16
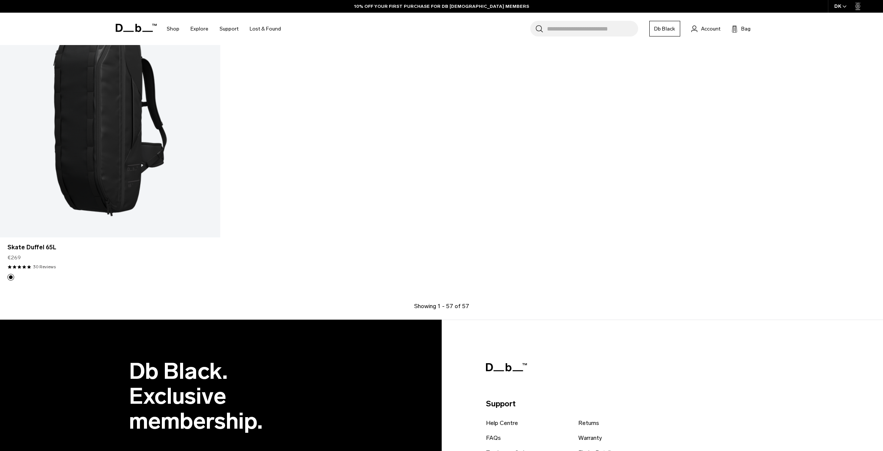
scroll to position [4474, 0]
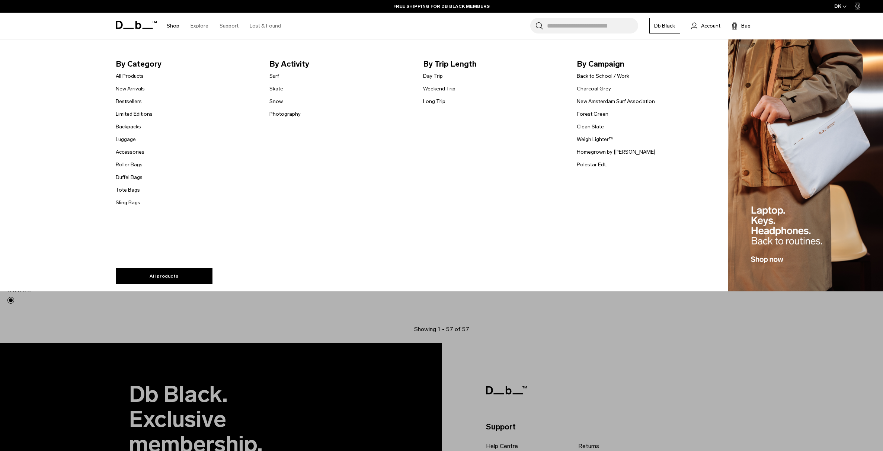
click at [137, 103] on link "Bestsellers" at bounding box center [129, 101] width 26 height 8
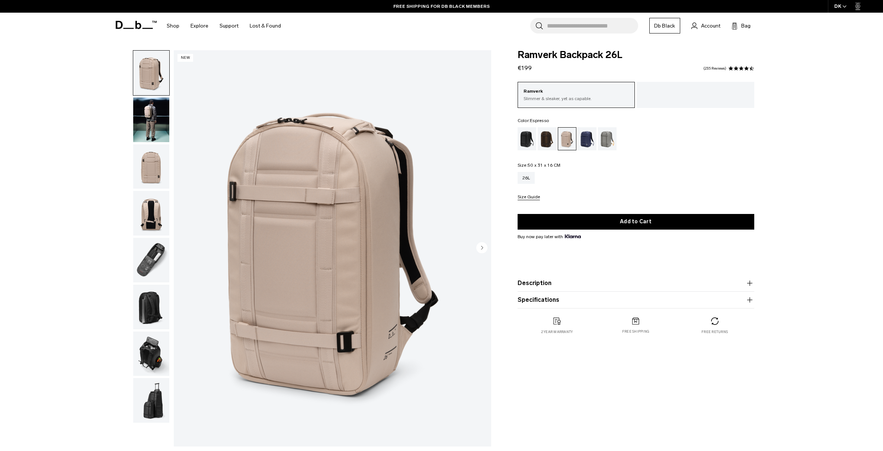
click at [545, 144] on div "Espresso" at bounding box center [547, 138] width 19 height 23
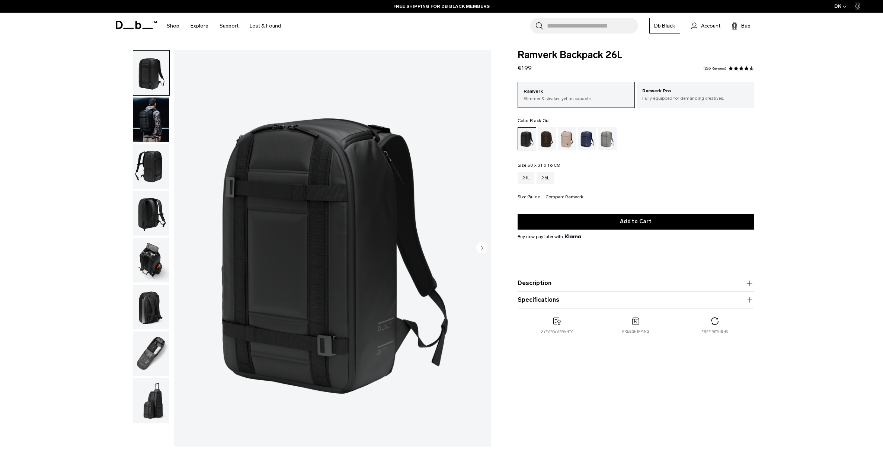
click at [156, 171] on img "button" at bounding box center [151, 166] width 36 height 45
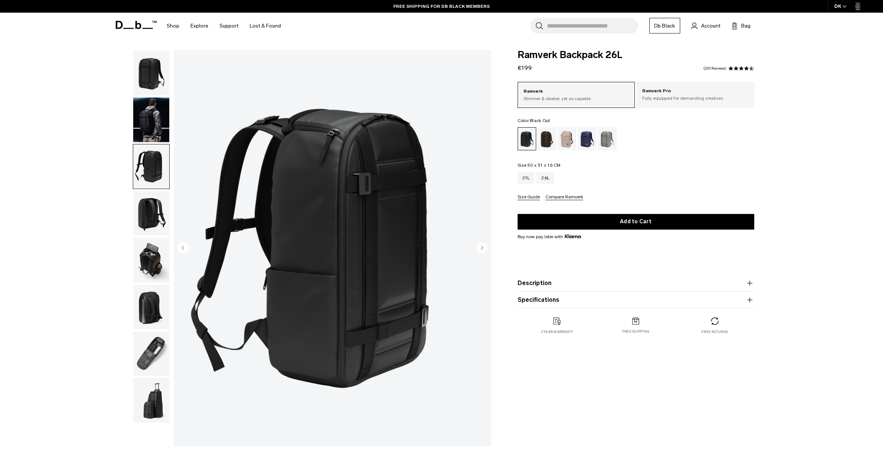
click at [154, 218] on img "button" at bounding box center [151, 213] width 36 height 45
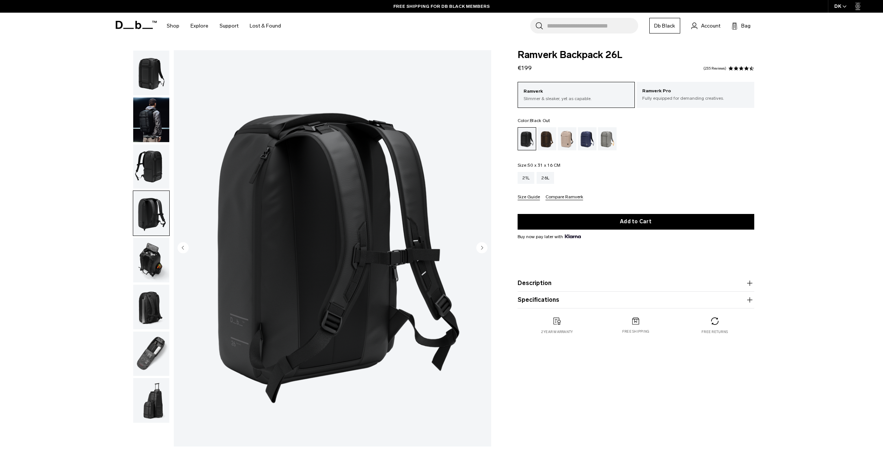
click at [156, 253] on img "button" at bounding box center [151, 260] width 36 height 45
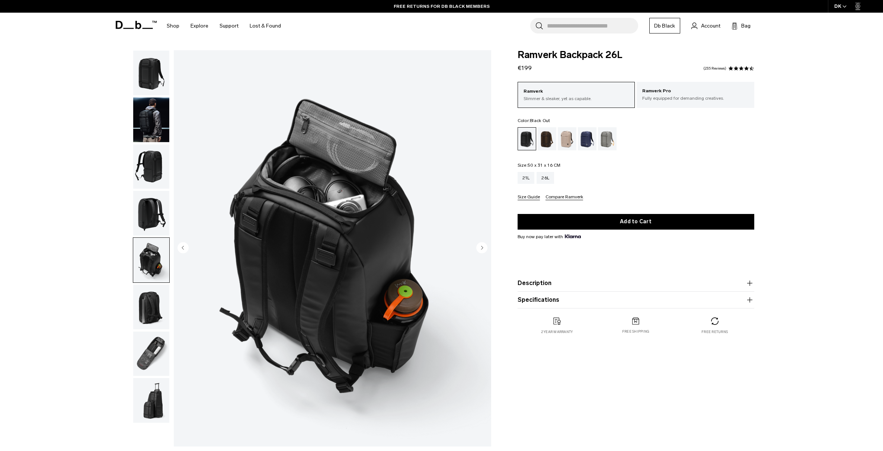
click at [147, 298] on img "button" at bounding box center [151, 307] width 36 height 45
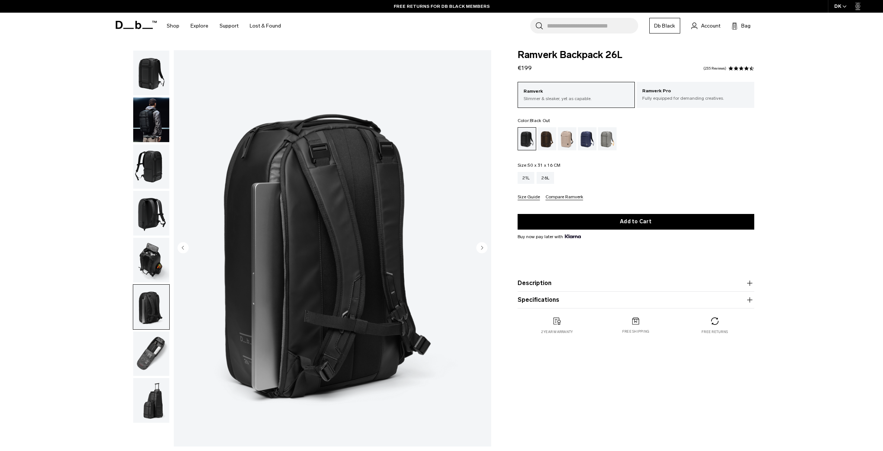
click at [147, 349] on img "button" at bounding box center [151, 354] width 36 height 45
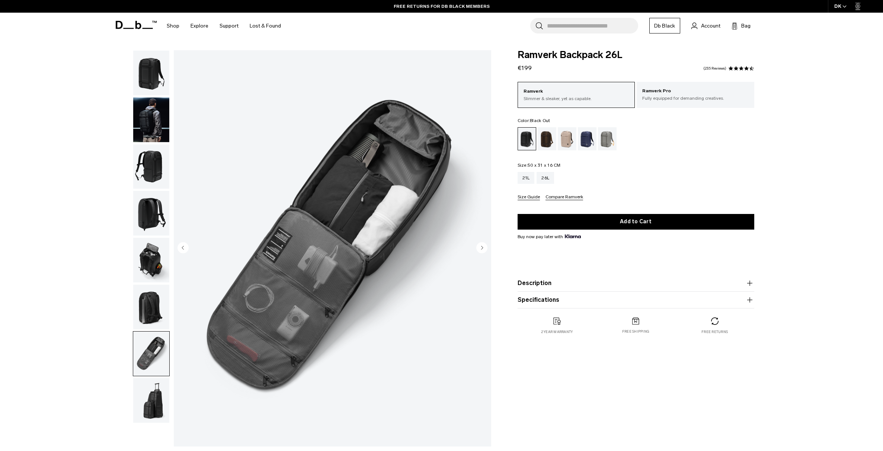
click at [154, 395] on img "button" at bounding box center [151, 400] width 36 height 45
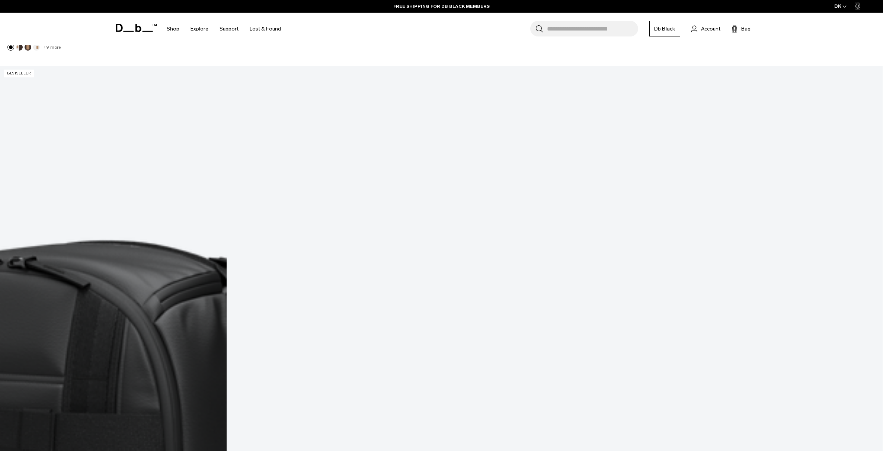
scroll to position [2307, 0]
